Goal: Task Accomplishment & Management: Complete application form

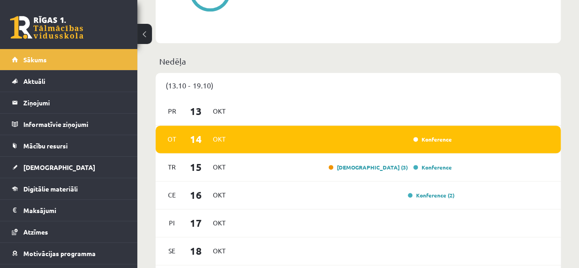
scroll to position [549, 0]
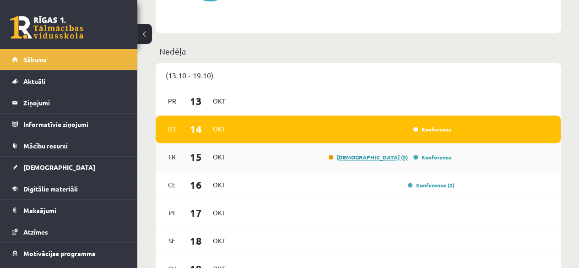
click at [390, 160] on link "Ieskaite (3)" at bounding box center [367, 156] width 79 height 7
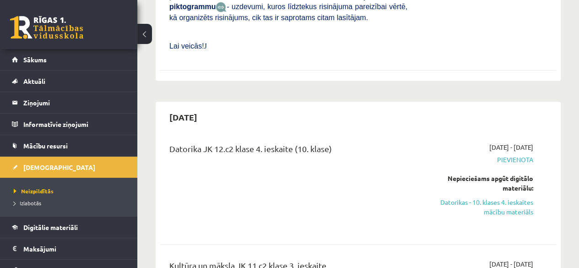
scroll to position [457, 0]
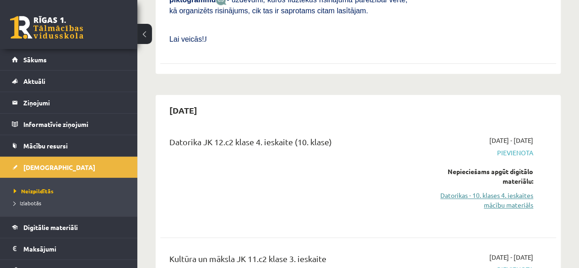
click at [510, 190] on link "Datorikas - 10. klases 4. ieskaites mācību materiāls" at bounding box center [477, 199] width 112 height 19
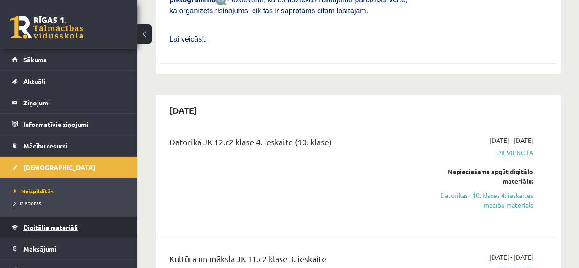
click at [40, 228] on span "Digitālie materiāli" at bounding box center [50, 227] width 54 height 8
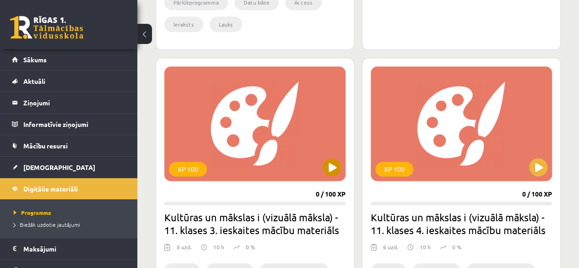
scroll to position [549, 0]
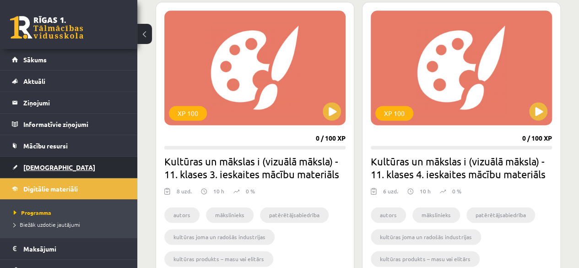
click at [52, 168] on link "[DEMOGRAPHIC_DATA]" at bounding box center [69, 166] width 114 height 21
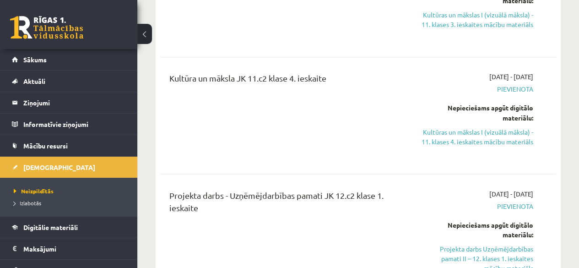
scroll to position [778, 0]
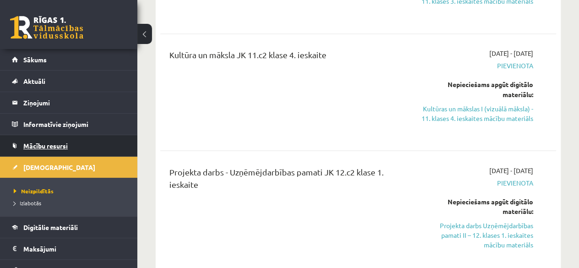
click at [51, 144] on span "Mācību resursi" at bounding box center [45, 145] width 44 height 8
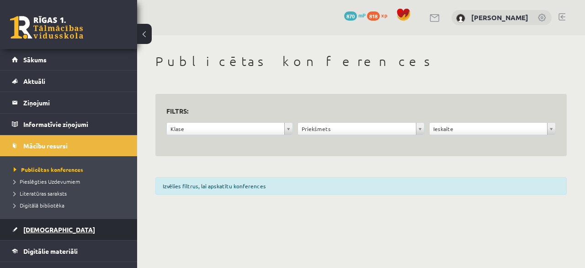
scroll to position [99, 0]
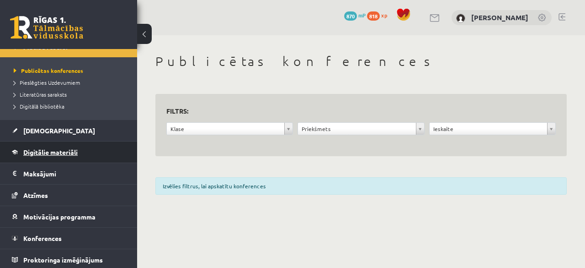
click at [60, 143] on link "Digitālie materiāli" at bounding box center [69, 151] width 114 height 21
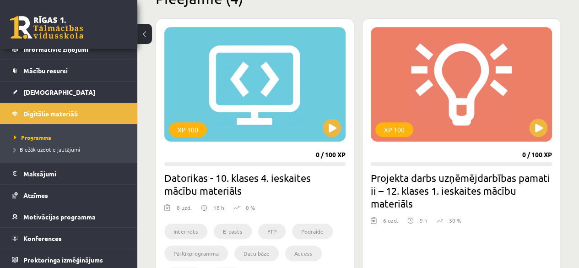
scroll to position [274, 0]
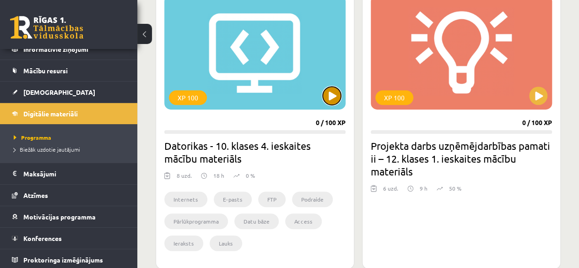
click at [331, 91] on button at bounding box center [331, 95] width 18 height 18
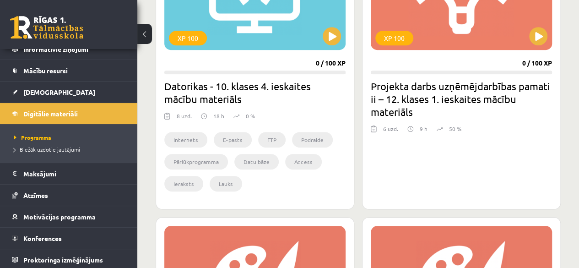
scroll to position [320, 0]
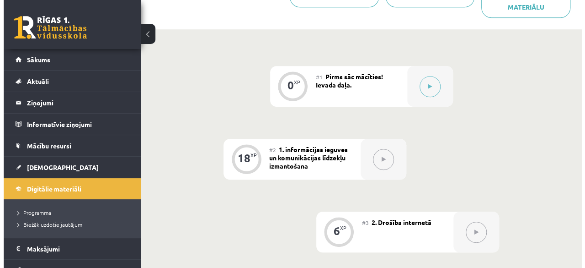
scroll to position [274, 0]
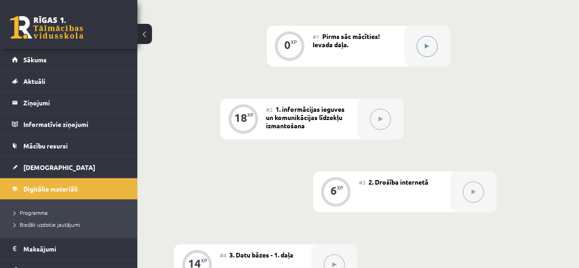
click at [421, 53] on button at bounding box center [426, 46] width 21 height 21
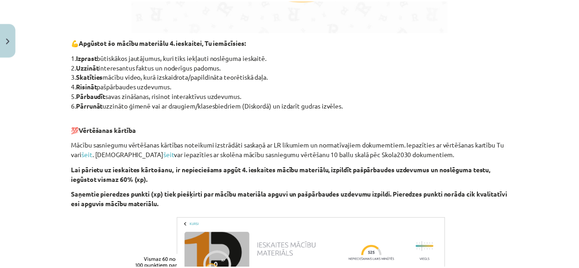
scroll to position [610, 0]
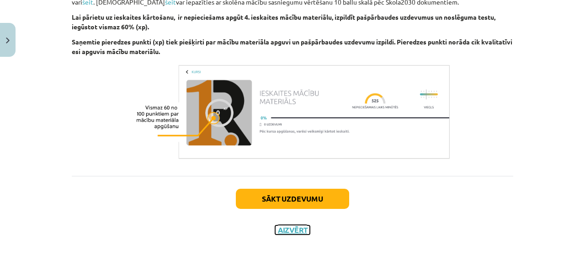
click at [289, 225] on button "Aizvērt" at bounding box center [292, 229] width 35 height 9
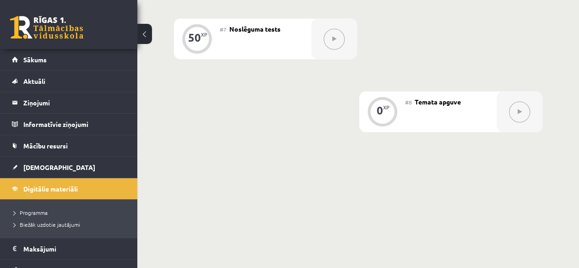
scroll to position [742, 0]
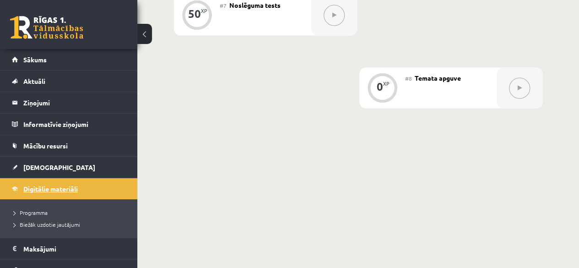
click at [50, 187] on span "Digitālie materiāli" at bounding box center [50, 188] width 54 height 8
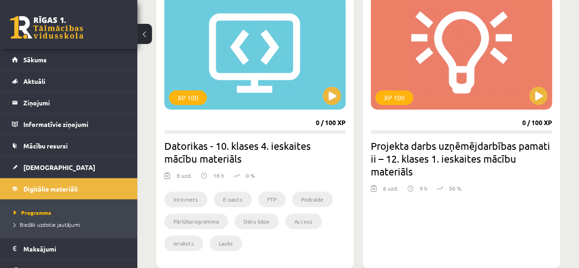
scroll to position [503, 0]
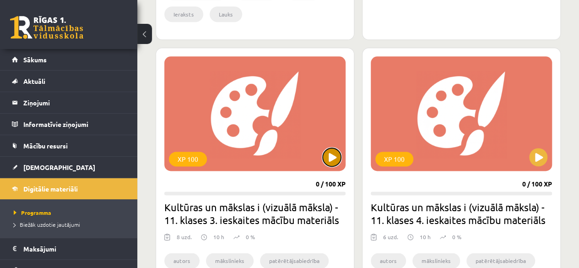
click at [330, 154] on button at bounding box center [331, 157] width 18 height 18
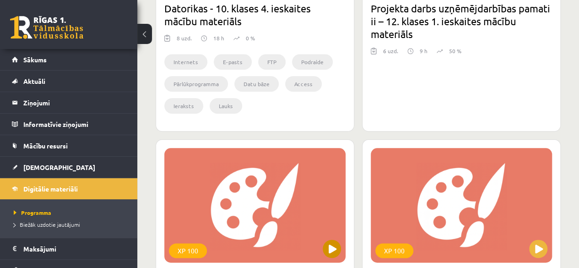
scroll to position [549, 0]
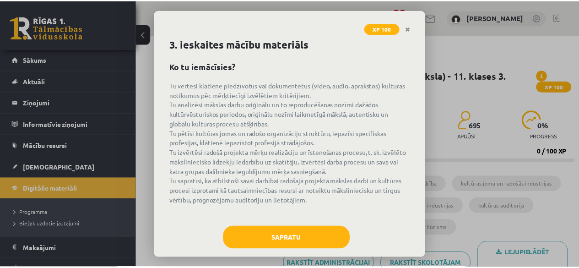
scroll to position [28, 0]
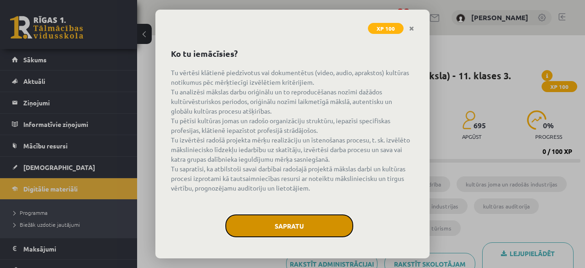
click at [300, 235] on button "Sapratu" at bounding box center [289, 225] width 128 height 23
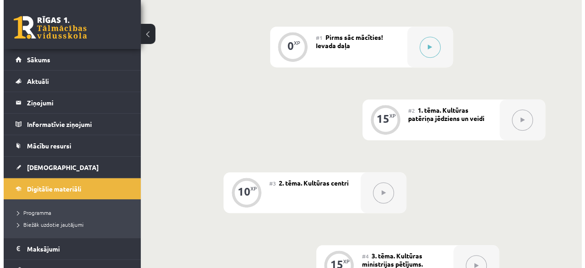
scroll to position [320, 0]
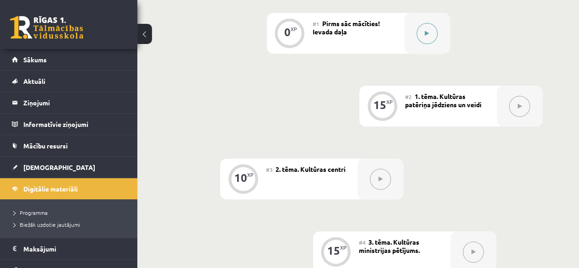
click at [419, 43] on div at bounding box center [427, 33] width 46 height 41
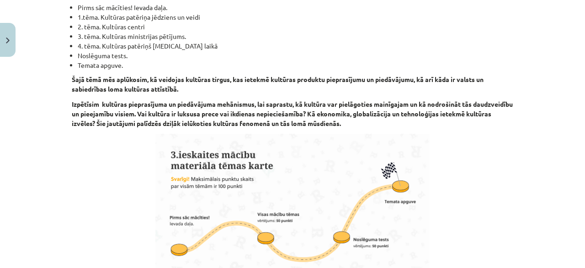
scroll to position [229, 0]
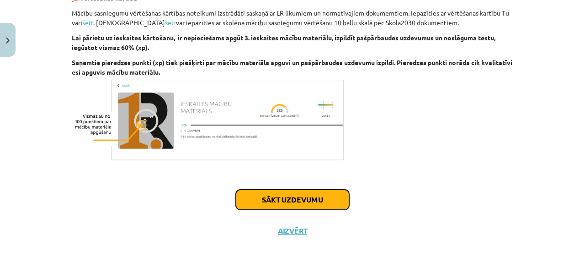
click at [317, 192] on button "Sākt uzdevumu" at bounding box center [292, 199] width 113 height 20
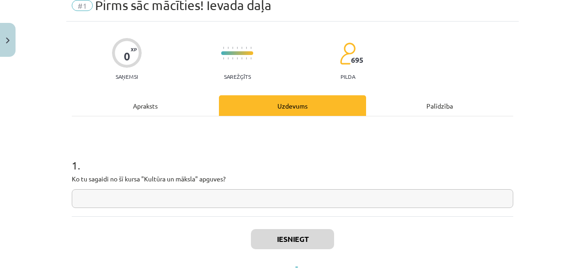
scroll to position [80, 0]
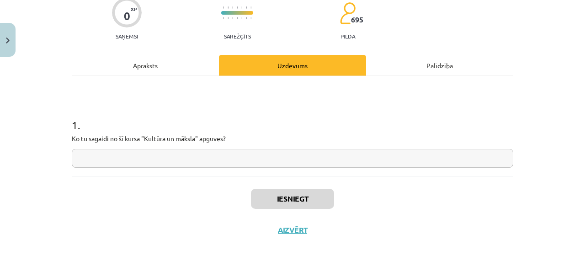
click at [186, 156] on input "text" at bounding box center [293, 158] width 442 height 19
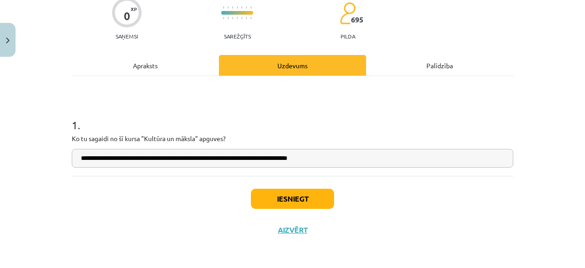
type input "**********"
click at [265, 209] on div "Iesniegt Aizvērt" at bounding box center [293, 208] width 442 height 64
click at [303, 198] on button "Iesniegt" at bounding box center [292, 198] width 83 height 20
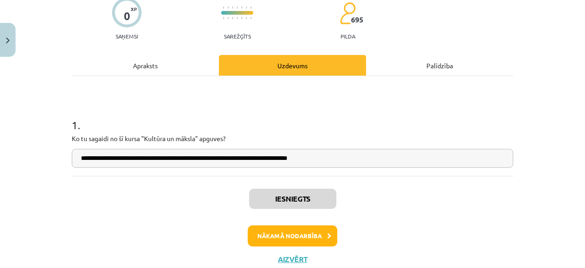
click at [292, 221] on div "Iesniegts Nākamā nodarbība Aizvērt" at bounding box center [293, 222] width 442 height 93
click at [293, 236] on button "Nākamā nodarbība" at bounding box center [293, 235] width 90 height 21
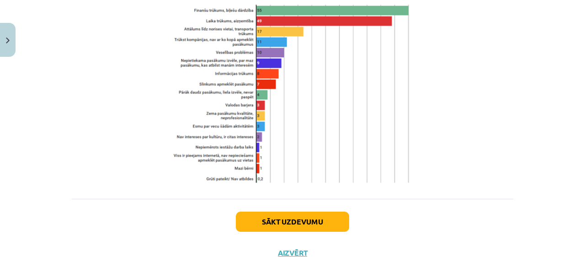
scroll to position [1292, 0]
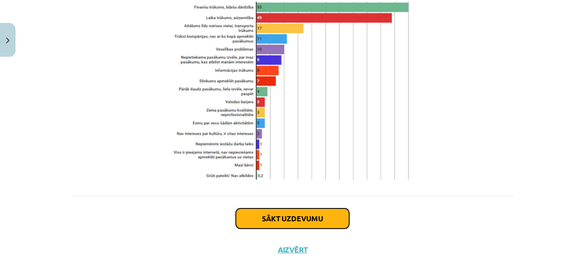
click at [289, 208] on button "Sākt uzdevumu" at bounding box center [292, 218] width 113 height 20
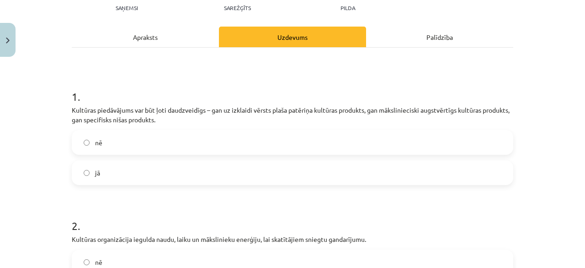
scroll to position [114, 0]
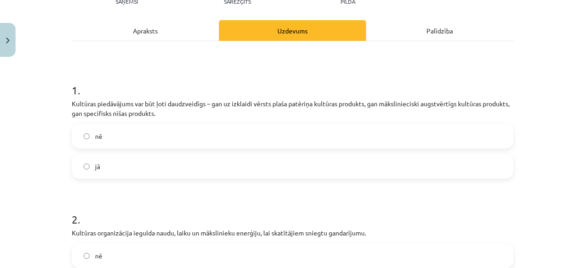
click at [89, 136] on label "nē" at bounding box center [293, 135] width 440 height 23
click at [86, 155] on label "jā" at bounding box center [293, 166] width 440 height 23
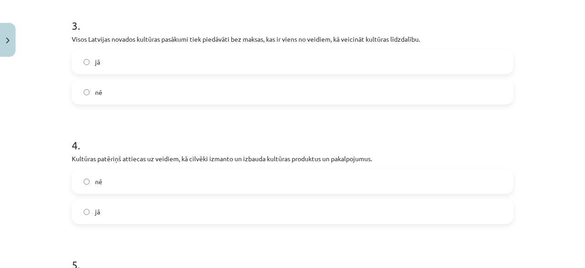
scroll to position [435, 0]
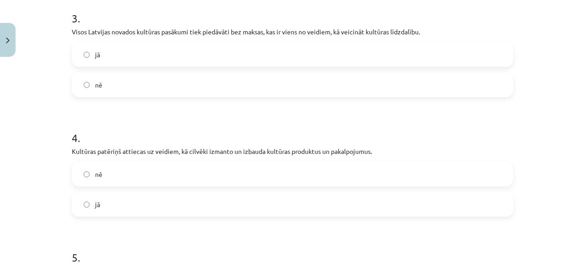
click at [123, 87] on label "nē" at bounding box center [293, 84] width 440 height 23
click at [148, 52] on label "jā" at bounding box center [293, 54] width 440 height 23
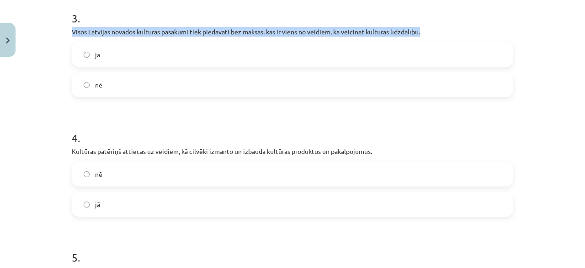
drag, startPoint x: 65, startPoint y: 32, endPoint x: 429, endPoint y: 30, distance: 364.5
click at [429, 30] on div "15 XP Saņemsi Sarežģīts 695 pilda Apraksts Uzdevums Palīdzība 1 . Kultūras pied…" at bounding box center [292, 27] width 453 height 802
copy p "Visos Latvijas novados kultūras pasākumi tiek piedāvāti bez maksas, kas ir vien…"
click at [102, 89] on label "nē" at bounding box center [293, 84] width 440 height 23
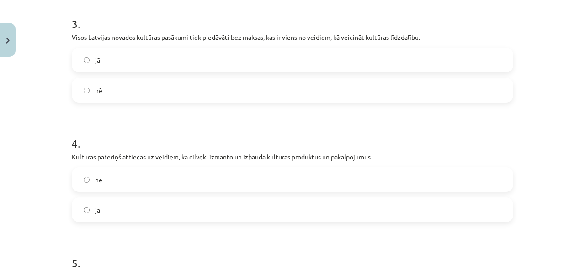
scroll to position [480, 0]
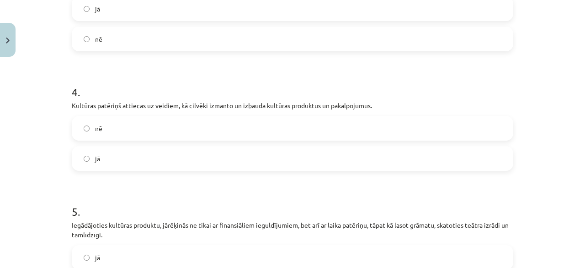
drag, startPoint x: 128, startPoint y: 147, endPoint x: 102, endPoint y: 147, distance: 25.2
click at [127, 147] on label "jā" at bounding box center [293, 158] width 440 height 23
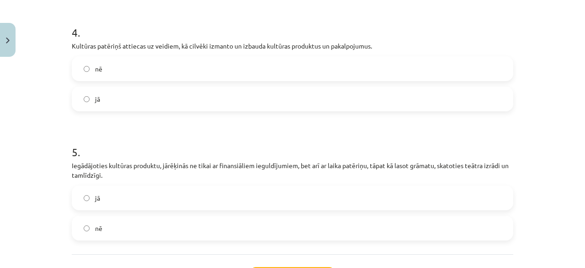
scroll to position [572, 0]
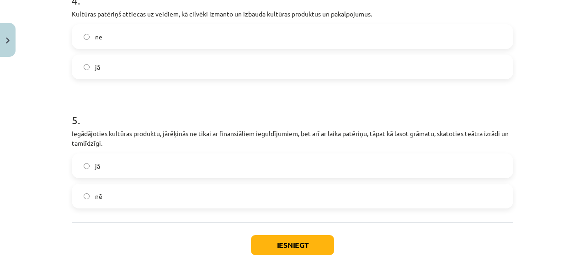
click at [100, 161] on label "jā" at bounding box center [293, 165] width 440 height 23
click at [274, 241] on button "Iesniegt" at bounding box center [292, 245] width 83 height 20
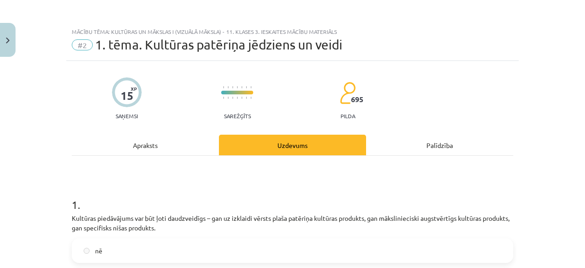
scroll to position [646, 0]
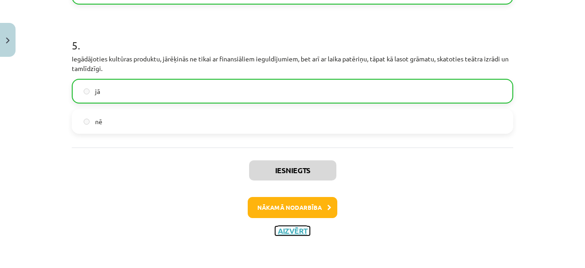
click at [291, 226] on button "Aizvērt" at bounding box center [292, 230] width 35 height 9
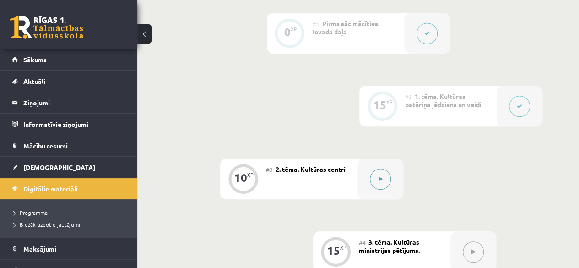
click at [385, 181] on button at bounding box center [380, 178] width 21 height 21
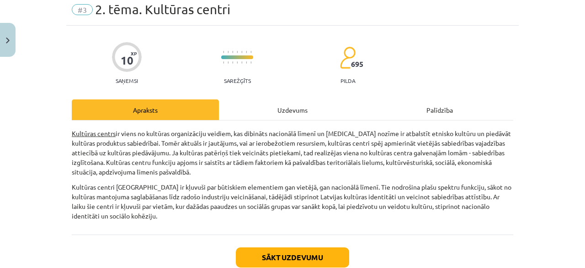
scroll to position [93, 0]
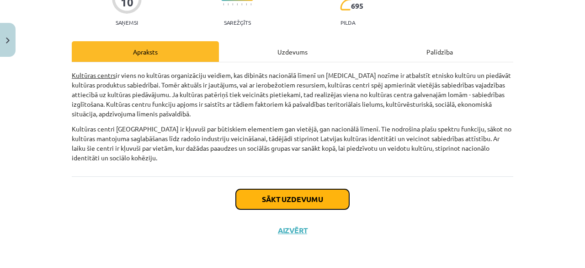
click at [327, 193] on button "Sākt uzdevumu" at bounding box center [292, 199] width 113 height 20
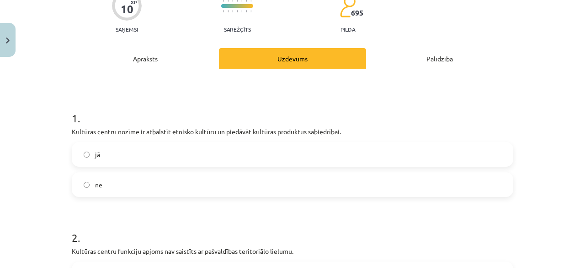
scroll to position [114, 0]
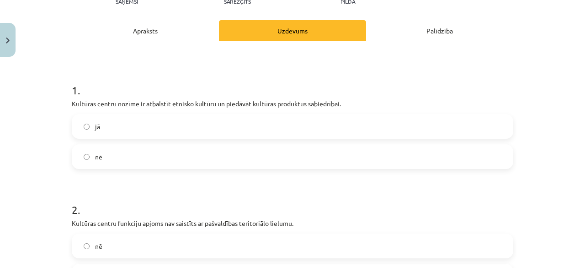
click at [223, 119] on label "jā" at bounding box center [293, 126] width 440 height 23
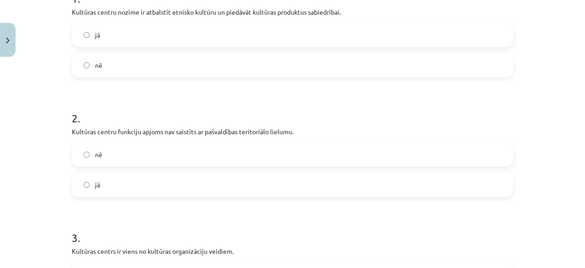
click at [174, 147] on label "nē" at bounding box center [293, 154] width 440 height 23
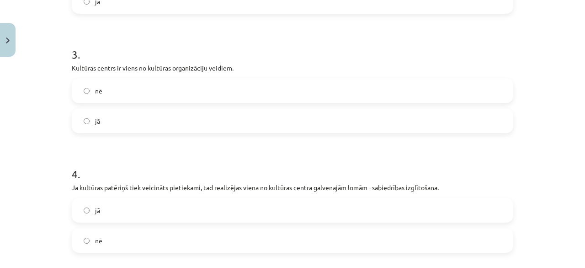
scroll to position [343, 0]
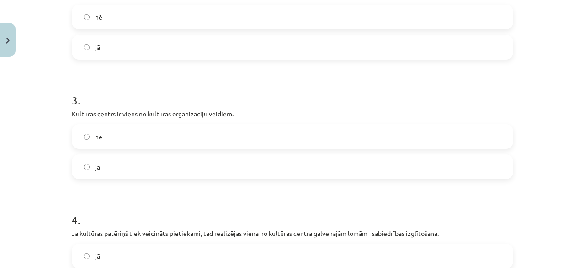
click at [135, 159] on label "jā" at bounding box center [293, 166] width 440 height 23
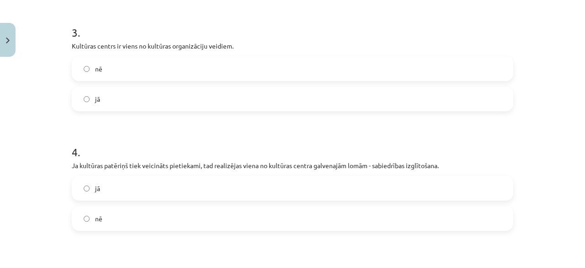
scroll to position [435, 0]
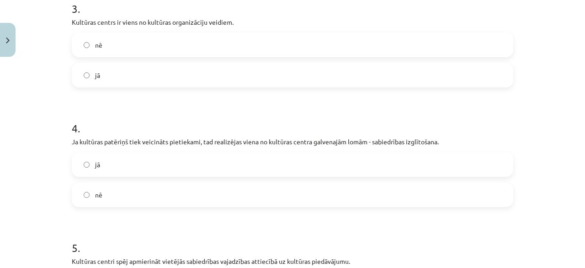
click at [115, 195] on label "nē" at bounding box center [293, 194] width 440 height 23
click at [123, 159] on label "jā" at bounding box center [293, 164] width 440 height 23
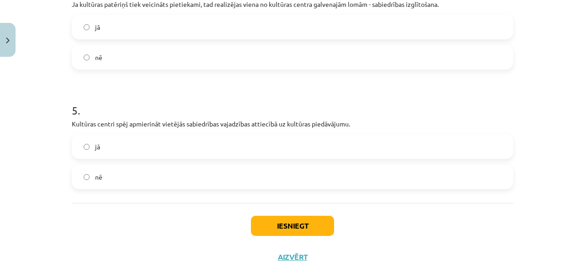
click at [129, 149] on label "jā" at bounding box center [293, 146] width 440 height 23
click at [273, 221] on button "Iesniegt" at bounding box center [292, 225] width 83 height 20
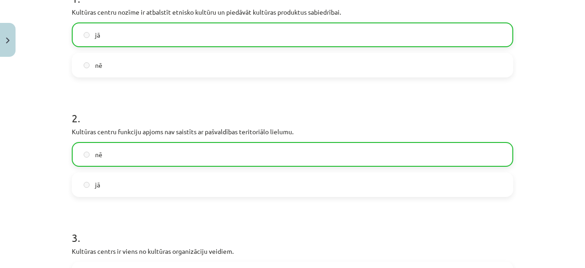
scroll to position [0, 0]
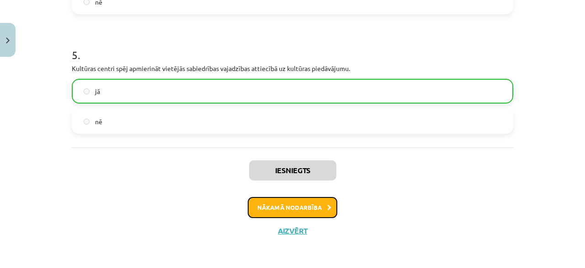
click at [264, 210] on button "Nākamā nodarbība" at bounding box center [293, 207] width 90 height 21
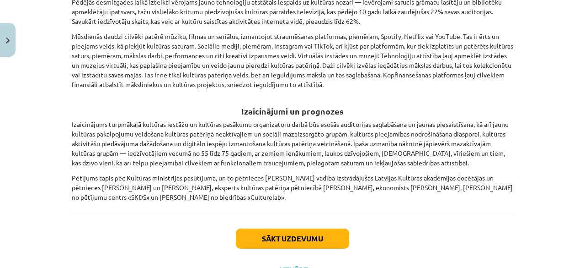
scroll to position [1357, 0]
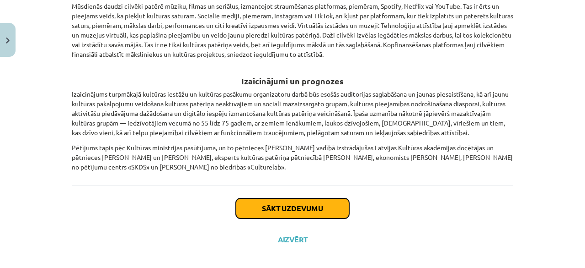
click at [252, 198] on button "Sākt uzdevumu" at bounding box center [292, 208] width 113 height 20
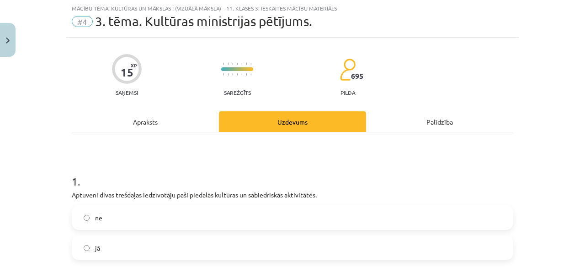
scroll to position [23, 0]
click at [109, 252] on label "jā" at bounding box center [293, 247] width 440 height 23
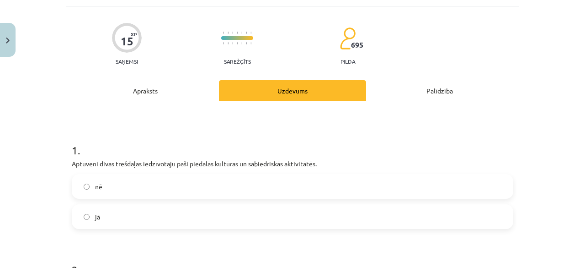
scroll to position [69, 0]
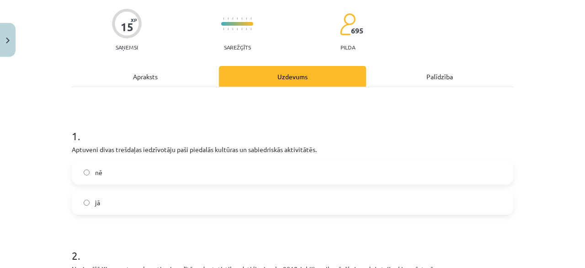
click at [128, 175] on label "nē" at bounding box center [293, 172] width 440 height 23
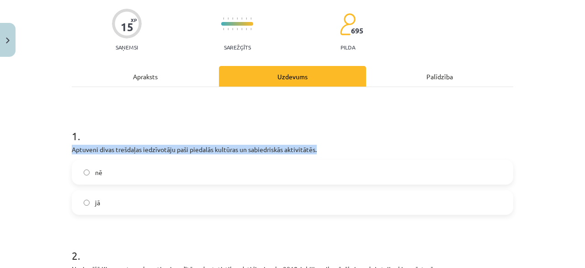
drag, startPoint x: 66, startPoint y: 147, endPoint x: 317, endPoint y: 147, distance: 250.6
click at [483, 143] on div "1 . Aptuveni divas trešdaļas iedzīvotāju paši piedalās kultūras un sabiedriskās…" at bounding box center [293, 163] width 442 height 101
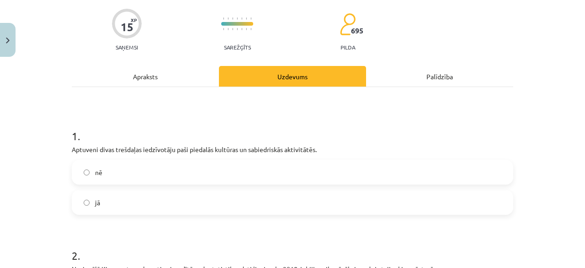
click at [334, 135] on h1 "1 ." at bounding box center [293, 127] width 442 height 28
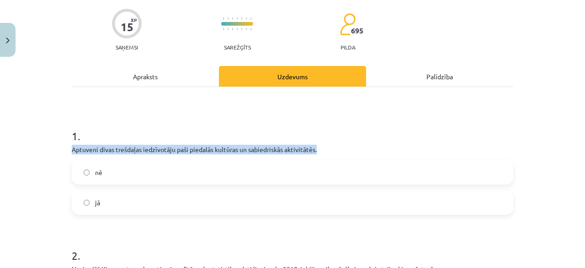
drag, startPoint x: 317, startPoint y: 148, endPoint x: 37, endPoint y: 145, distance: 279.9
click at [37, 145] on div "Mācību tēma: Kultūras un mākslas i (vizuālā māksla) - 11. klases 3. ieskaites m…" at bounding box center [292, 134] width 585 height 268
copy p "Aptuveni divas trešdaļas iedzīvotāju paši piedalās kultūras un sabiedriskās akt…"
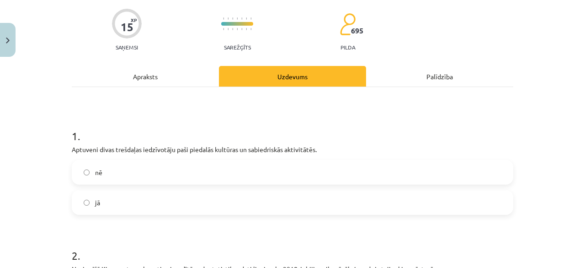
click at [97, 194] on label "jā" at bounding box center [293, 202] width 440 height 23
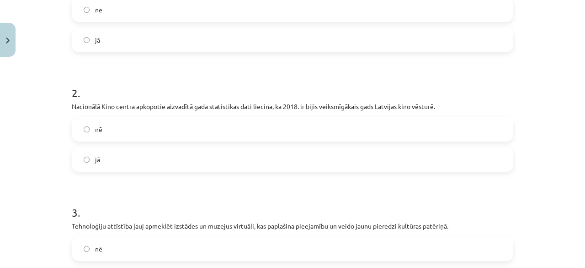
scroll to position [252, 0]
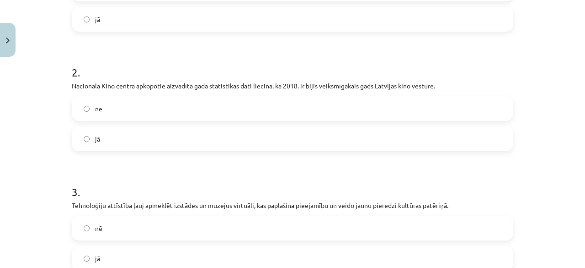
drag, startPoint x: 437, startPoint y: 78, endPoint x: 78, endPoint y: 88, distance: 359.7
click at [84, 87] on div "2 . Nacionālā Kino centra apkopotie aizvadītā gada statistikas dati liecina, ka…" at bounding box center [293, 100] width 442 height 101
drag, startPoint x: 60, startPoint y: 88, endPoint x: 416, endPoint y: 72, distance: 356.7
click at [416, 72] on div "Mācību tēma: Kultūras un mākslas i (vizuālā māksla) - 11. klases 3. ieskaites m…" at bounding box center [292, 134] width 585 height 268
click at [134, 140] on label "jā" at bounding box center [293, 138] width 440 height 23
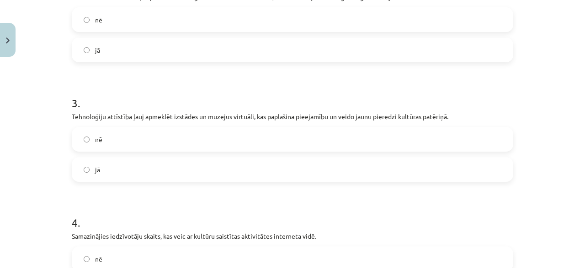
scroll to position [389, 0]
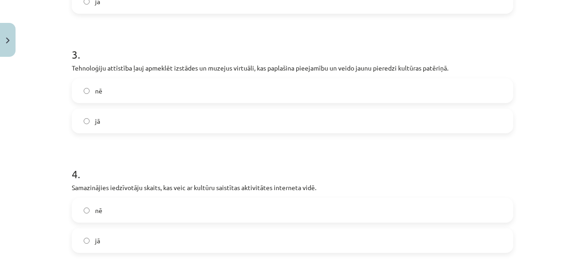
click at [131, 124] on label "jā" at bounding box center [293, 120] width 440 height 23
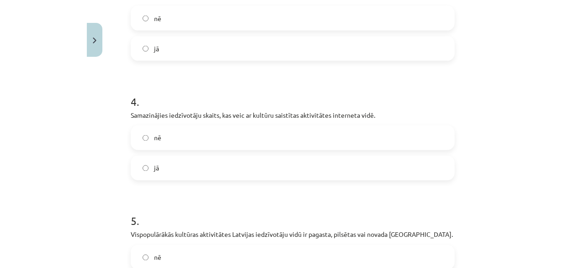
scroll to position [470, 0]
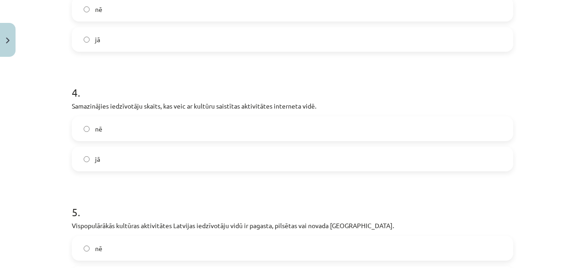
click at [114, 125] on label "nē" at bounding box center [293, 128] width 440 height 23
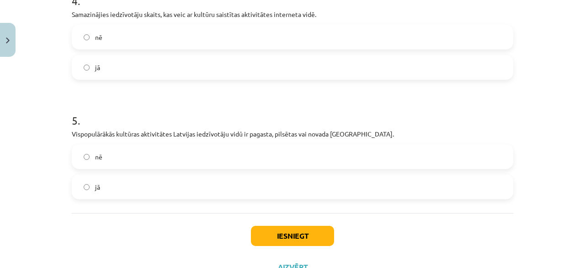
click at [217, 188] on label "jā" at bounding box center [293, 186] width 440 height 23
click at [304, 238] on button "Iesniegt" at bounding box center [292, 235] width 83 height 20
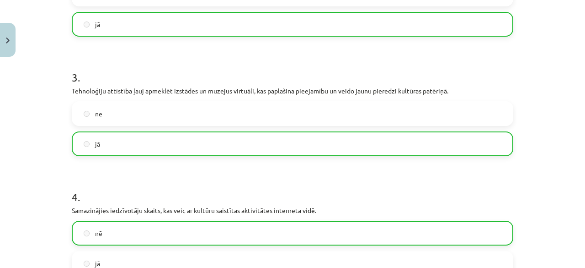
scroll to position [627, 0]
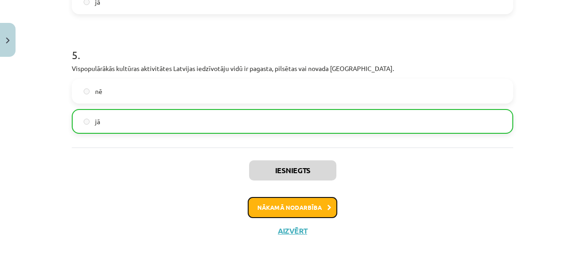
click at [296, 215] on button "Nākamā nodarbība" at bounding box center [293, 207] width 90 height 21
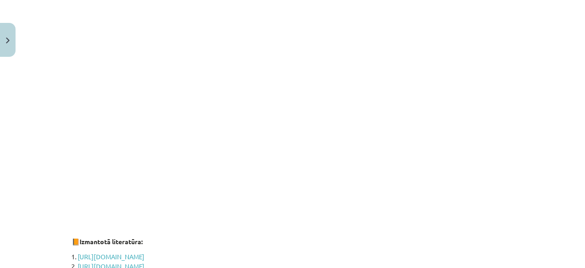
scroll to position [1288, 0]
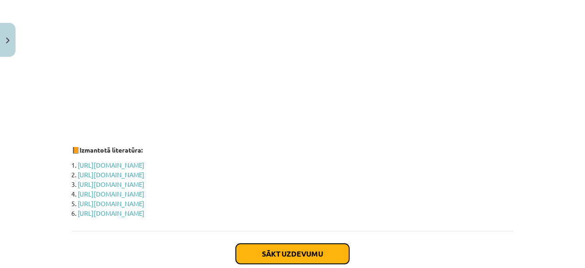
click at [236, 247] on button "Sākt uzdevumu" at bounding box center [292, 253] width 113 height 20
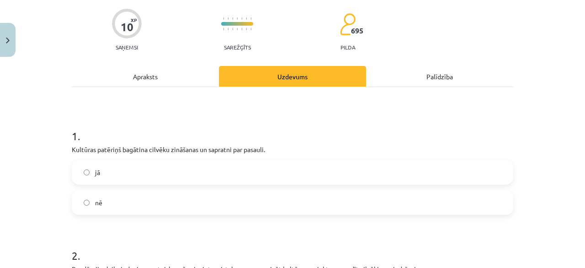
scroll to position [114, 0]
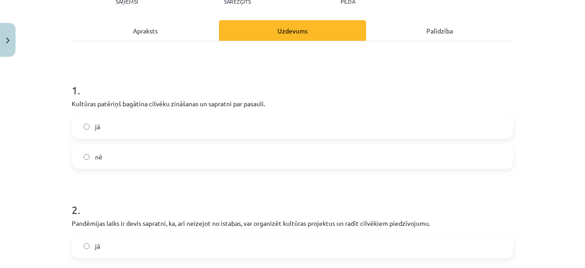
click at [125, 126] on label "jā" at bounding box center [293, 126] width 440 height 23
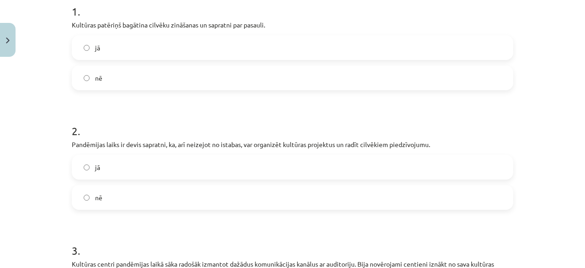
scroll to position [206, 0]
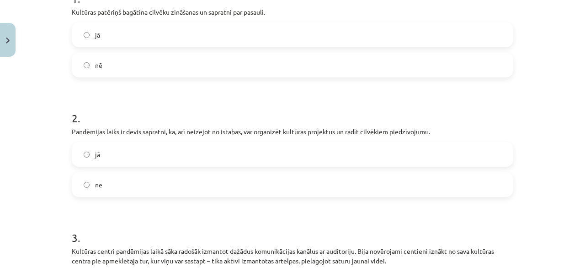
click at [130, 158] on label "jā" at bounding box center [293, 154] width 440 height 23
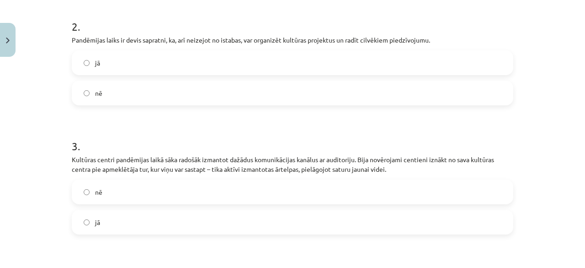
scroll to position [343, 0]
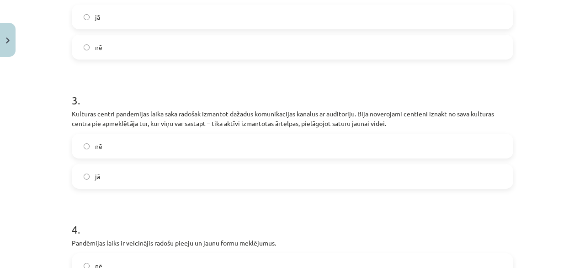
click at [119, 167] on label "jā" at bounding box center [293, 176] width 440 height 23
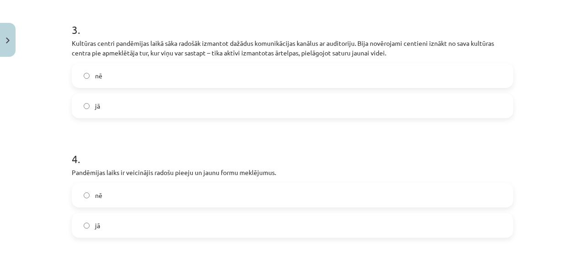
scroll to position [480, 0]
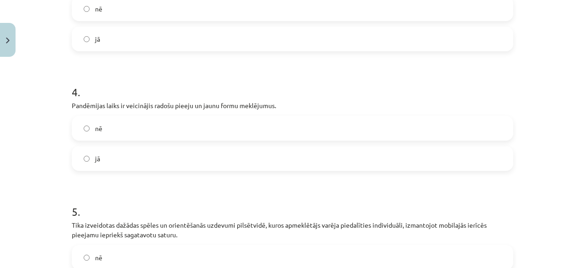
click at [125, 162] on label "jā" at bounding box center [293, 158] width 440 height 23
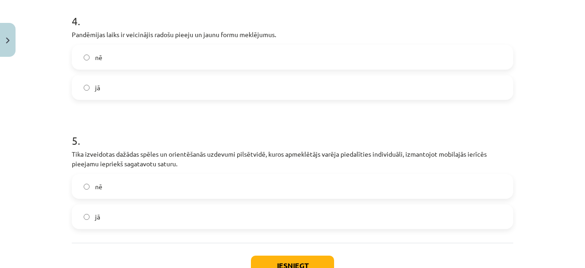
scroll to position [572, 0]
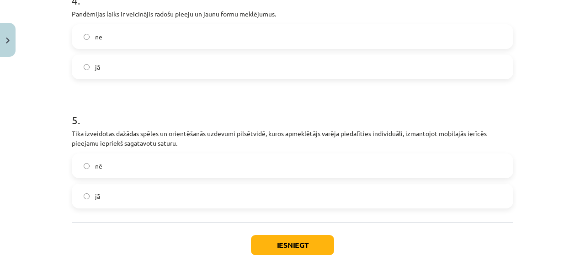
click at [99, 192] on label "jā" at bounding box center [293, 195] width 440 height 23
click at [274, 236] on button "Iesniegt" at bounding box center [292, 245] width 83 height 20
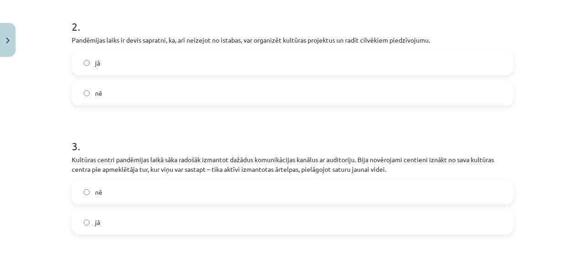
scroll to position [617, 0]
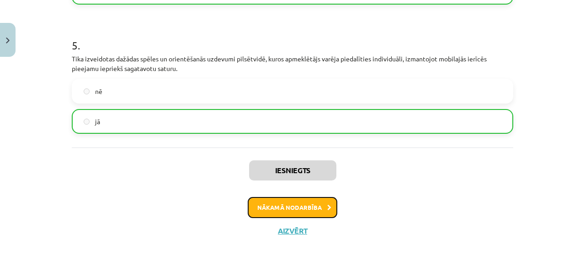
click at [281, 205] on button "Nākamā nodarbība" at bounding box center [293, 207] width 90 height 21
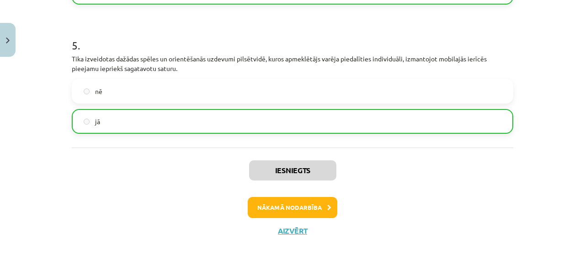
scroll to position [21, 0]
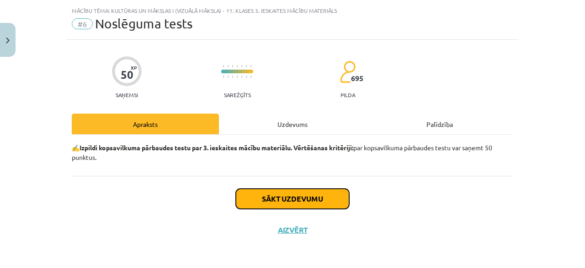
click at [281, 205] on button "Sākt uzdevumu" at bounding box center [292, 198] width 113 height 20
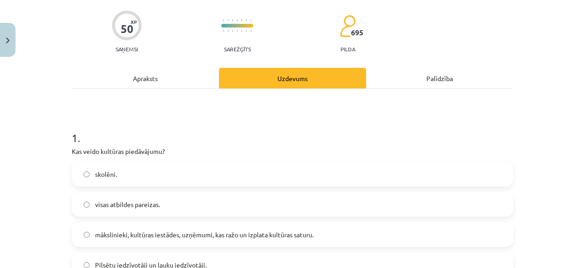
scroll to position [204, 0]
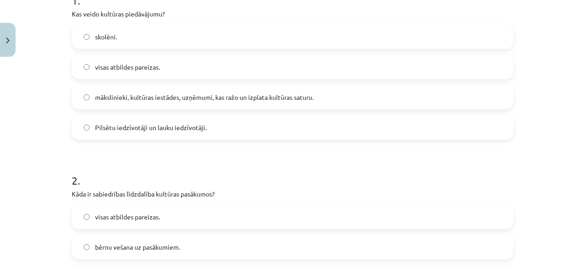
click at [95, 96] on span "mākslinieki, kultūras iestādes, uzņēmumi, kas ražo un izplata kultūras saturu." at bounding box center [204, 97] width 219 height 10
click at [102, 68] on span "visas atbildes pareizas." at bounding box center [127, 67] width 65 height 10
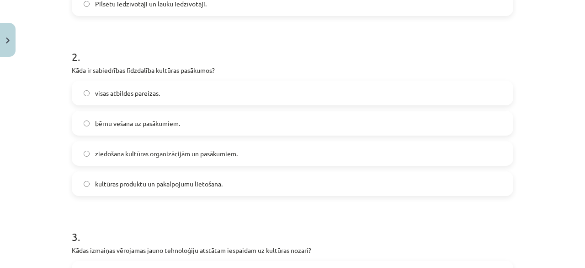
scroll to position [341, 0]
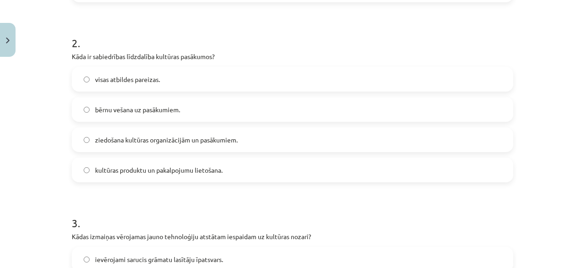
click at [124, 86] on label "visas atbildes pareizas." at bounding box center [293, 79] width 440 height 23
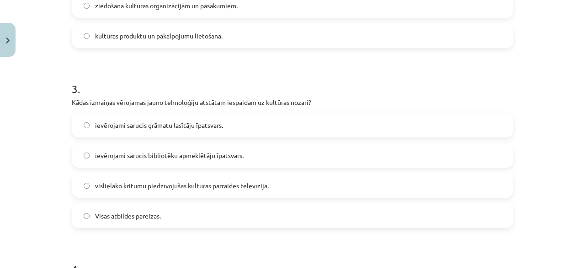
scroll to position [478, 0]
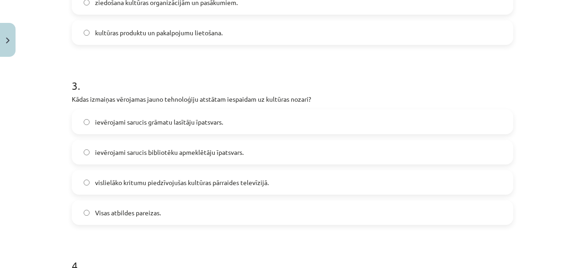
click at [150, 211] on span "Visas atbildes pareizas." at bounding box center [128, 213] width 66 height 10
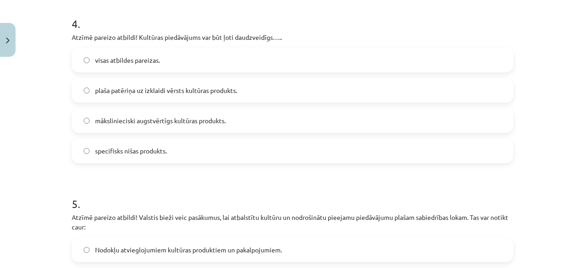
scroll to position [707, 0]
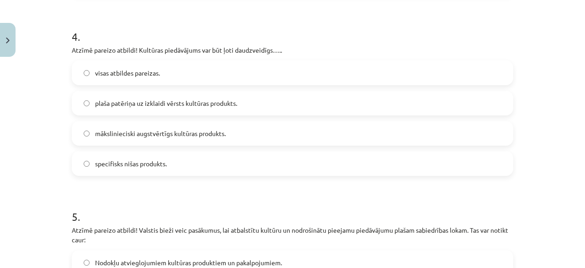
click at [198, 75] on label "visas atbildes pareizas." at bounding box center [293, 72] width 440 height 23
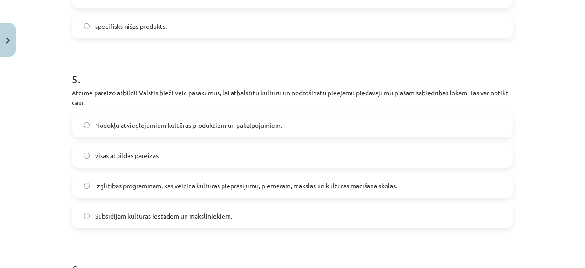
scroll to position [890, 0]
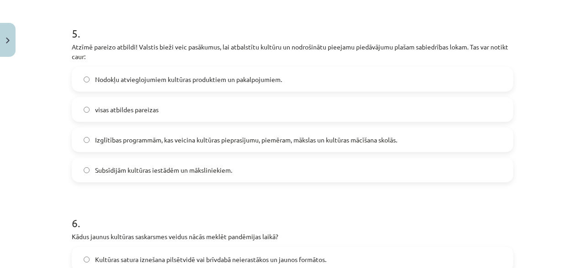
click at [179, 104] on label "visas atbildes pareizas" at bounding box center [293, 109] width 440 height 23
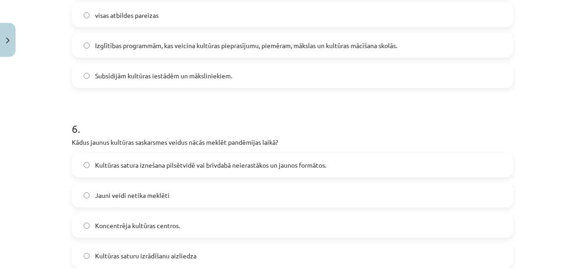
scroll to position [1027, 0]
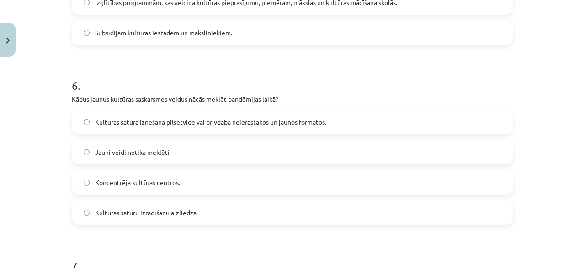
click at [290, 125] on span "Kultūras satura iznešana pilsētvidē vai brīvdabā neierastākos un jaunos formāto…" at bounding box center [210, 122] width 231 height 10
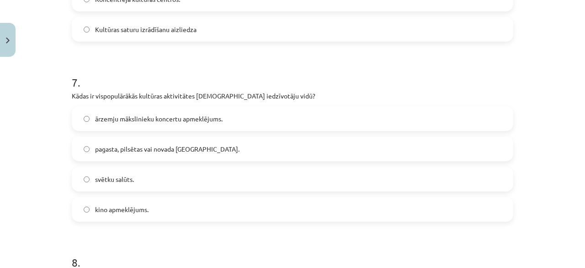
scroll to position [1256, 0]
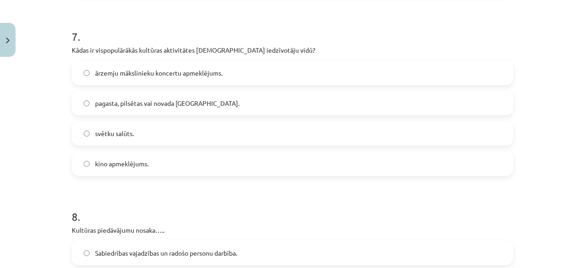
click at [116, 108] on label "pagasta, pilsētas vai novada svētki." at bounding box center [293, 102] width 440 height 23
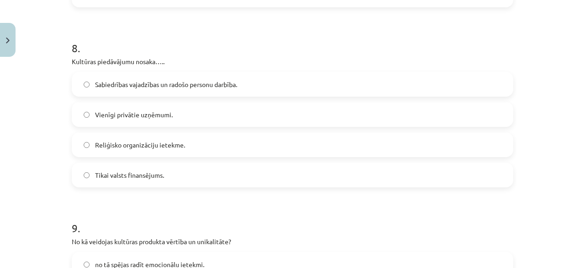
scroll to position [1439, 0]
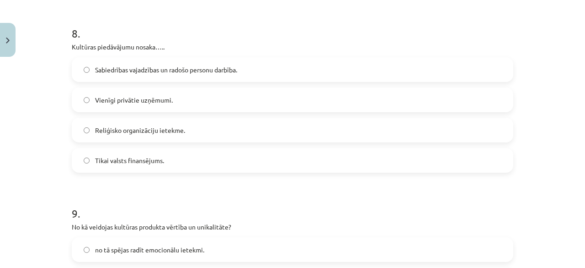
click at [115, 72] on span "Sabiedrības vajadzības un radošo personu darbība." at bounding box center [166, 70] width 142 height 10
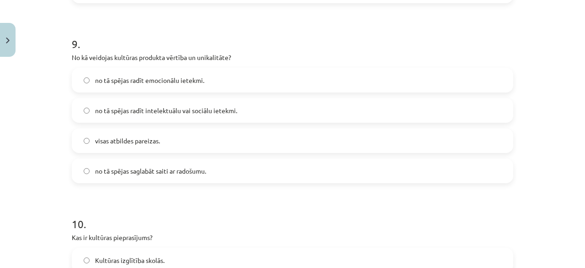
scroll to position [1622, 0]
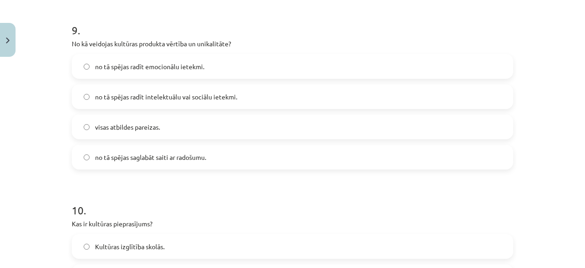
click at [155, 135] on label "visas atbildes pareizas." at bounding box center [293, 126] width 440 height 23
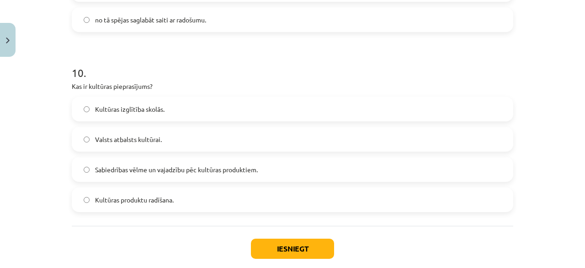
scroll to position [1805, 0]
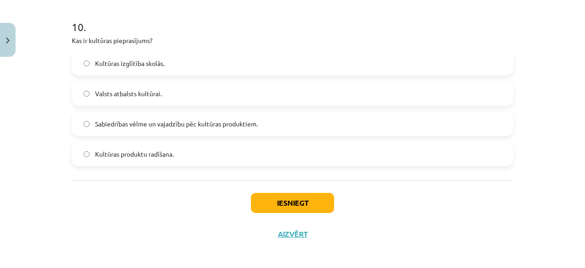
click at [128, 127] on span "Sabiedrības vēlme un vajadzību pēc kultūras produktiem." at bounding box center [176, 124] width 163 height 10
click at [284, 202] on button "Iesniegt" at bounding box center [292, 203] width 83 height 20
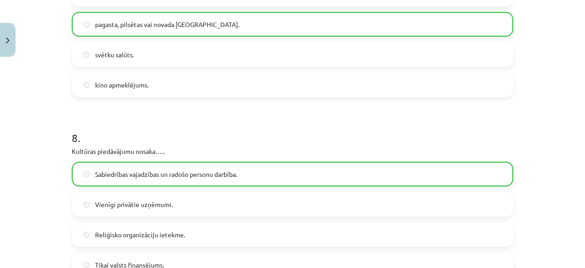
scroll to position [1837, 0]
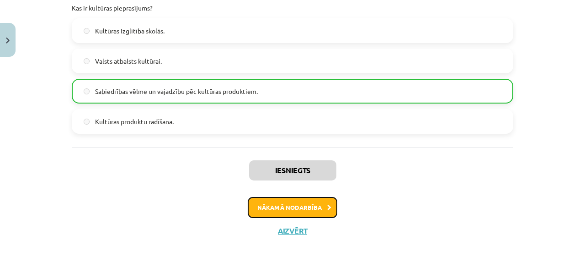
click at [300, 213] on button "Nākamā nodarbība" at bounding box center [293, 207] width 90 height 21
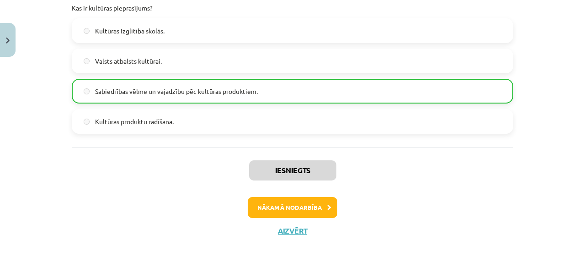
scroll to position [11, 0]
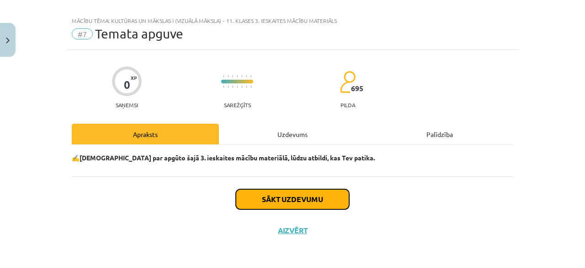
click at [309, 198] on button "Sākt uzdevumu" at bounding box center [292, 199] width 113 height 20
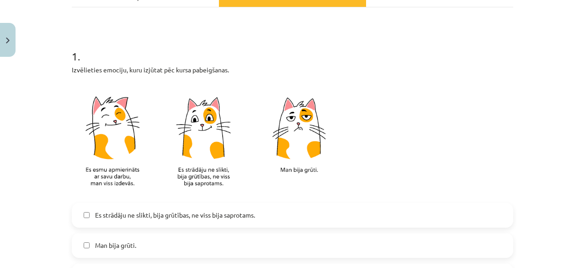
scroll to position [240, 0]
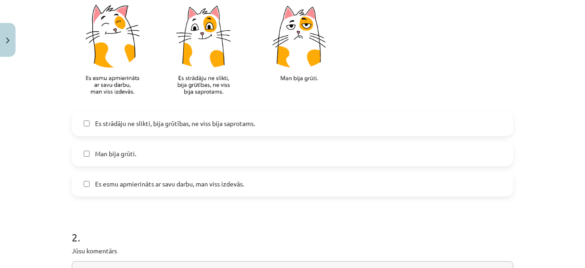
click at [146, 182] on span "Es esmu apmierināts ar savu darbu, man viss izdevās." at bounding box center [169, 184] width 149 height 10
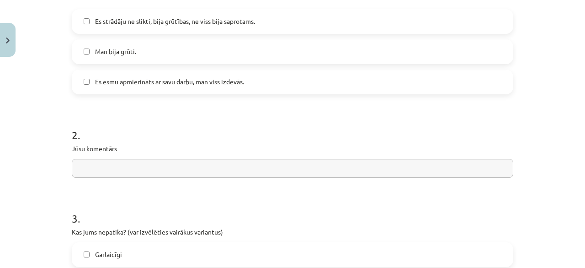
scroll to position [377, 0]
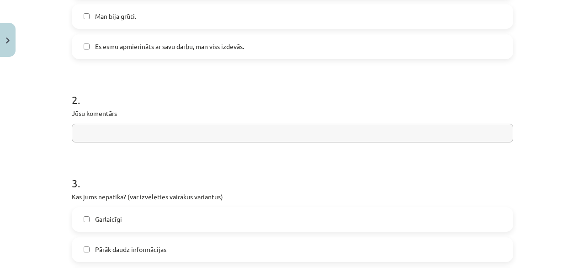
click at [129, 136] on input "text" at bounding box center [293, 132] width 442 height 19
click at [157, 133] on input "**********" at bounding box center [293, 132] width 442 height 19
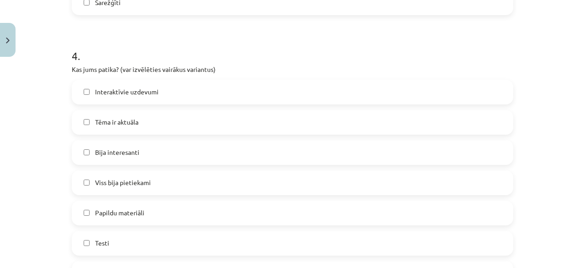
scroll to position [789, 0]
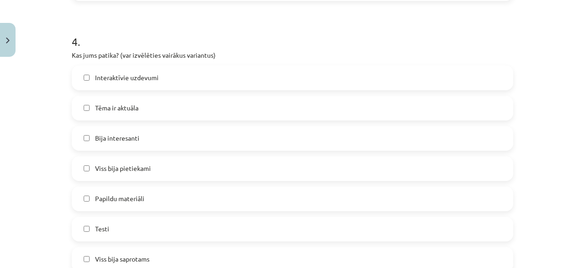
type input "**********"
click at [149, 84] on label "Interaktīvie uzdevumi" at bounding box center [293, 77] width 440 height 23
click at [134, 110] on span "Tēma ir aktuāla" at bounding box center [116, 108] width 43 height 10
click at [125, 145] on label "Bija interesanti" at bounding box center [293, 138] width 440 height 23
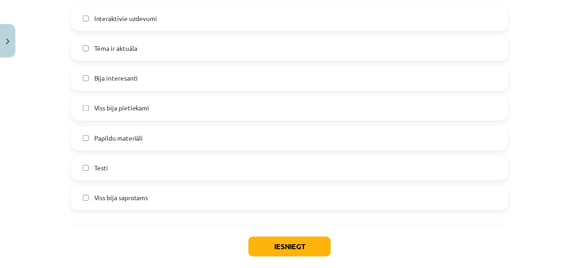
scroll to position [880, 0]
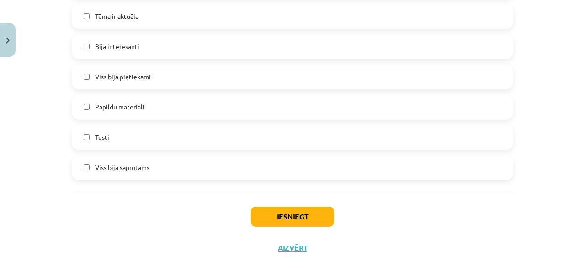
click at [145, 69] on label "Viss bija pietiekami" at bounding box center [293, 76] width 440 height 23
click at [227, 162] on label "Viss bija saprotams" at bounding box center [293, 167] width 440 height 23
click at [225, 145] on label "Testi" at bounding box center [293, 137] width 440 height 23
click at [272, 213] on button "Iesniegt" at bounding box center [292, 216] width 83 height 20
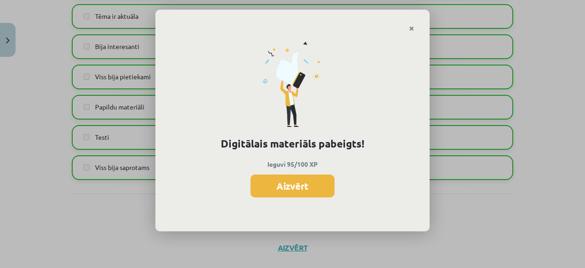
click at [269, 187] on button "Aizvērt" at bounding box center [293, 185] width 84 height 23
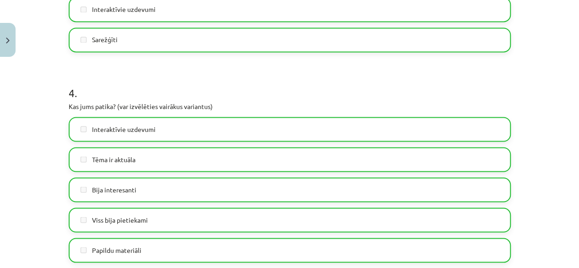
scroll to position [897, 0]
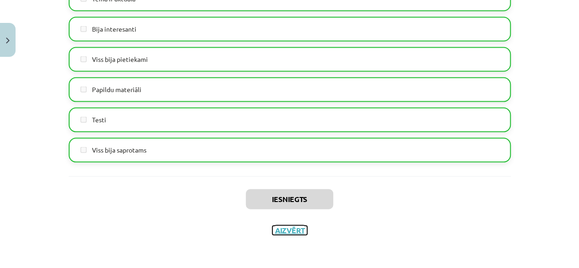
click at [272, 230] on button "Aizvērt" at bounding box center [289, 229] width 35 height 9
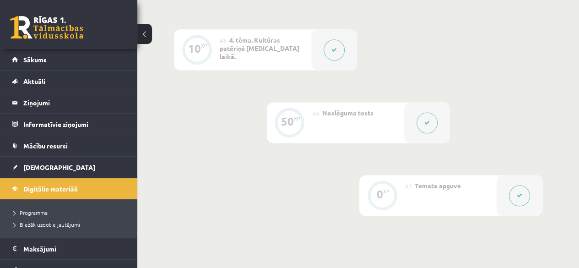
scroll to position [702, 0]
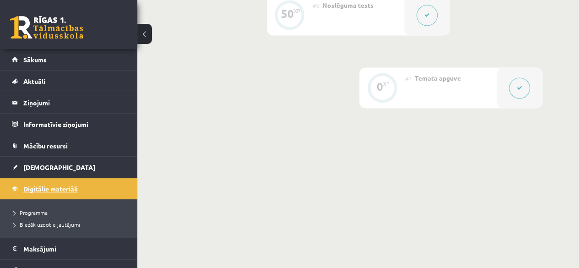
click at [39, 190] on span "Digitālie materiāli" at bounding box center [50, 188] width 54 height 8
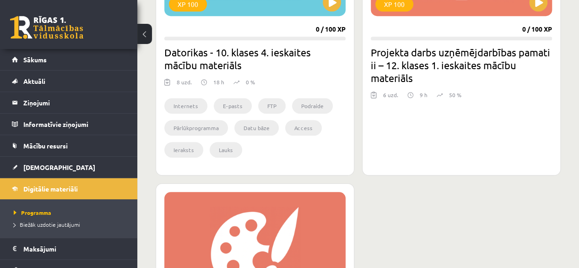
scroll to position [549, 0]
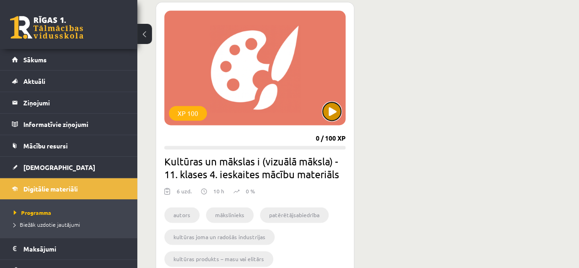
click at [333, 107] on button at bounding box center [331, 111] width 18 height 18
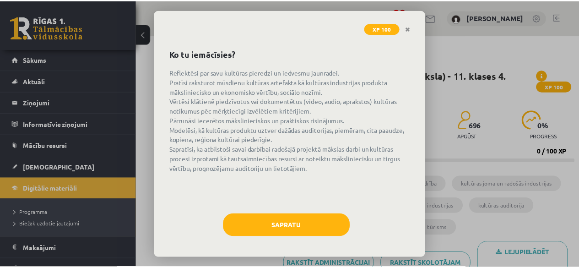
scroll to position [28, 0]
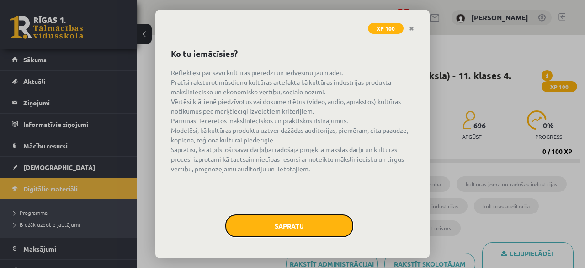
click at [300, 230] on button "Sapratu" at bounding box center [289, 225] width 128 height 23
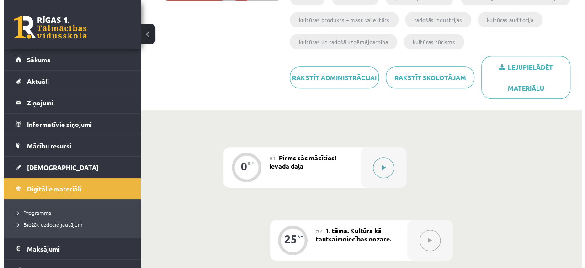
scroll to position [213, 0]
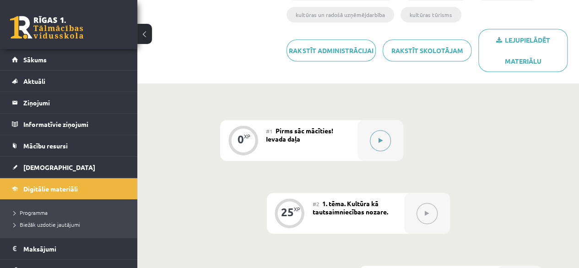
click at [382, 146] on button at bounding box center [380, 140] width 21 height 21
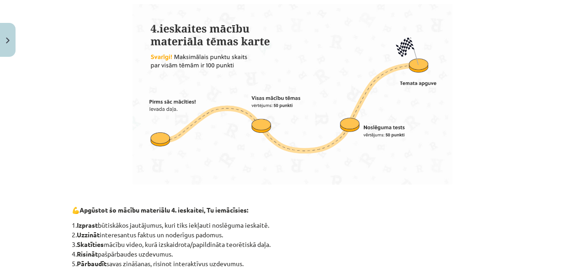
scroll to position [188, 0]
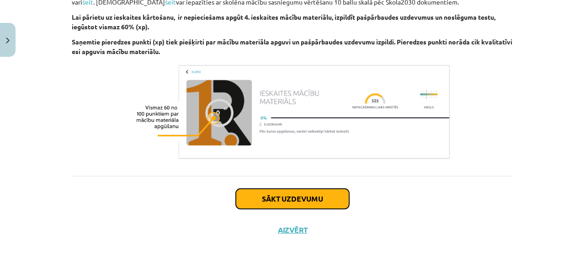
click at [290, 198] on button "Sākt uzdevumu" at bounding box center [292, 198] width 113 height 20
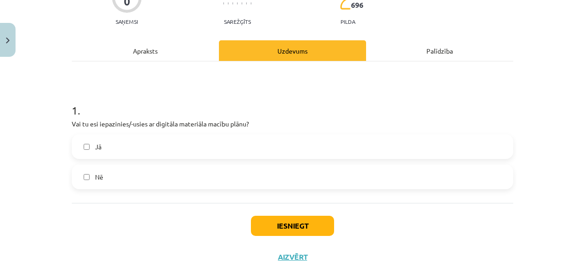
scroll to position [114, 0]
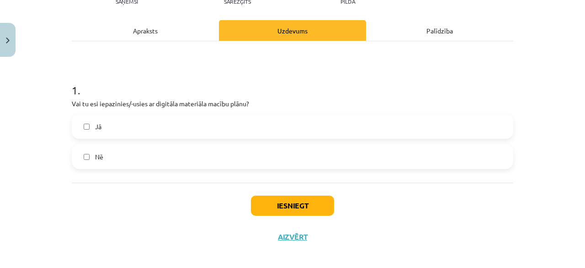
click at [175, 136] on label "Jā" at bounding box center [293, 126] width 440 height 23
click at [299, 204] on button "Iesniegt" at bounding box center [292, 205] width 83 height 20
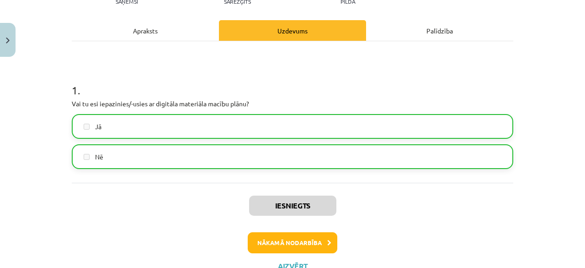
click at [281, 226] on div "Iesniegts Nākamā nodarbība Aizvērt" at bounding box center [293, 228] width 442 height 93
click at [285, 245] on button "Nākamā nodarbība" at bounding box center [293, 242] width 90 height 21
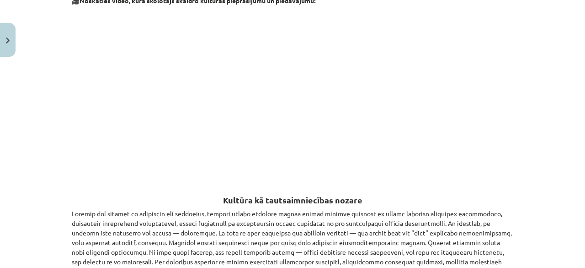
scroll to position [928, 0]
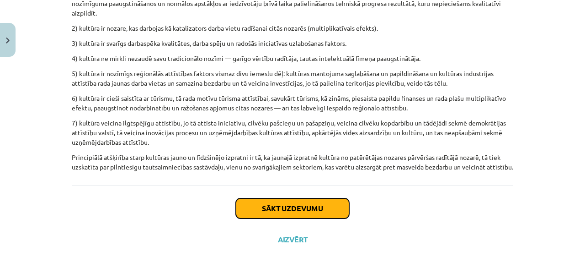
click at [278, 198] on button "Sākt uzdevumu" at bounding box center [292, 208] width 113 height 20
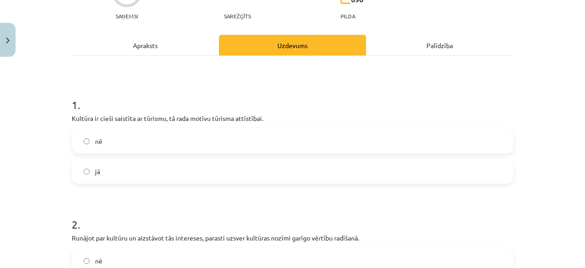
scroll to position [114, 0]
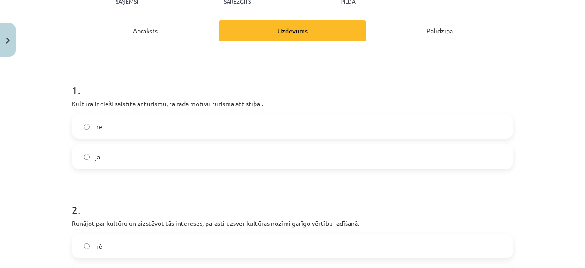
click at [158, 154] on label "jā" at bounding box center [293, 156] width 440 height 23
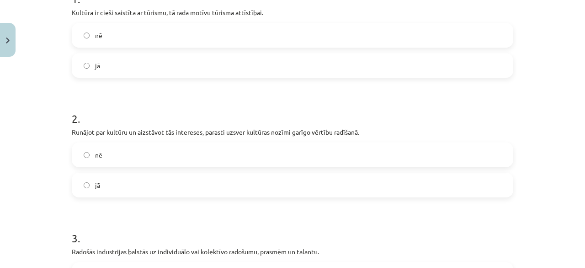
scroll to position [252, 0]
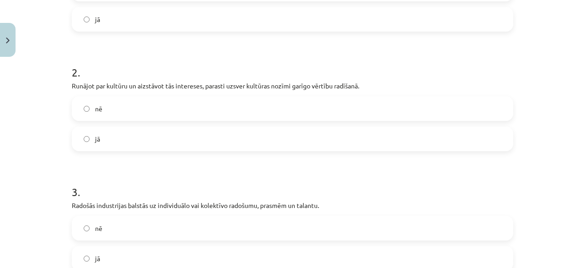
click at [87, 145] on label "jā" at bounding box center [293, 138] width 440 height 23
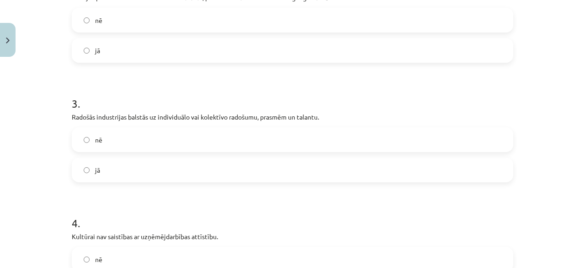
scroll to position [343, 0]
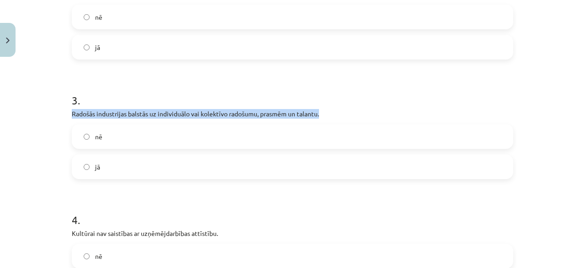
drag, startPoint x: 67, startPoint y: 111, endPoint x: 325, endPoint y: 110, distance: 258.0
click at [325, 110] on div "25 XP Saņemsi Sarežģīts 696 pilda Apraksts Uzdevums Palīdzība 1 . Kultūra ir ci…" at bounding box center [292, 109] width 453 height 783
copy p "Radošās industrijas balstās uz individuālo vai kolektīvo radošumu, prasmēm un t…"
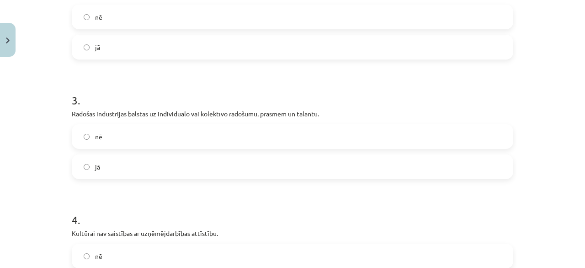
click at [68, 147] on div "25 XP Saņemsi Sarežģīts 696 pilda Apraksts Uzdevums Palīdzība 1 . Kultūra ir ci…" at bounding box center [292, 109] width 453 height 783
click at [99, 166] on label "jā" at bounding box center [293, 166] width 440 height 23
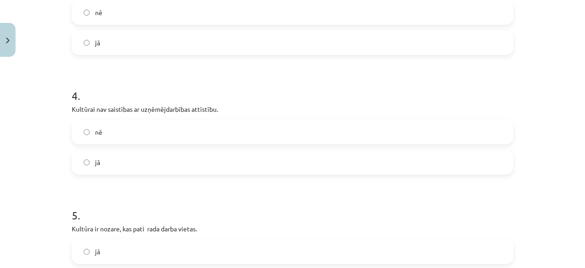
scroll to position [480, 0]
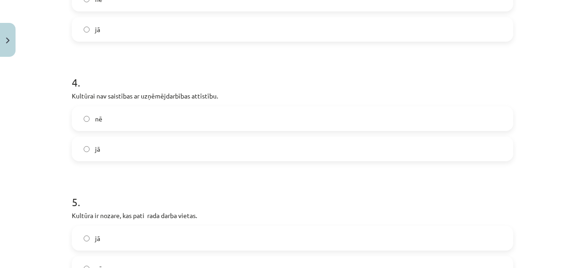
click at [123, 115] on label "nē" at bounding box center [293, 118] width 440 height 23
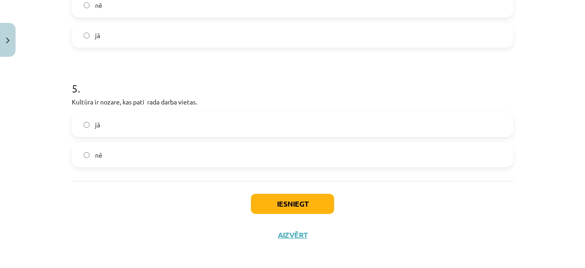
scroll to position [598, 0]
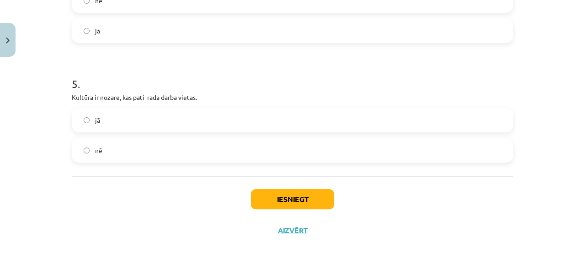
click at [117, 124] on label "jā" at bounding box center [293, 119] width 440 height 23
click at [278, 203] on button "Iesniegt" at bounding box center [292, 199] width 83 height 20
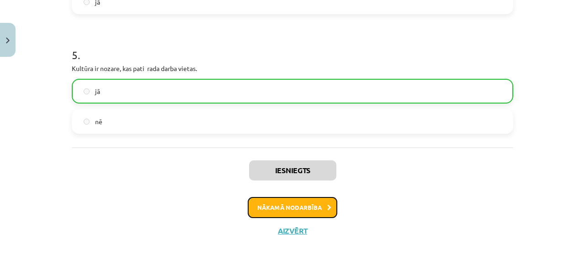
click at [291, 207] on button "Nākamā nodarbība" at bounding box center [293, 207] width 90 height 21
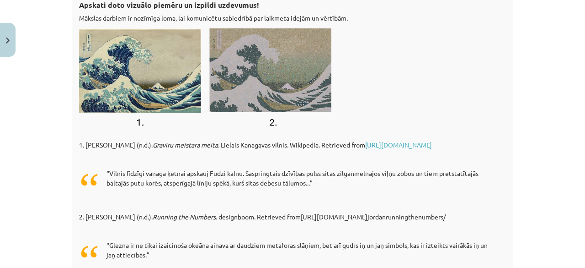
scroll to position [5937, 0]
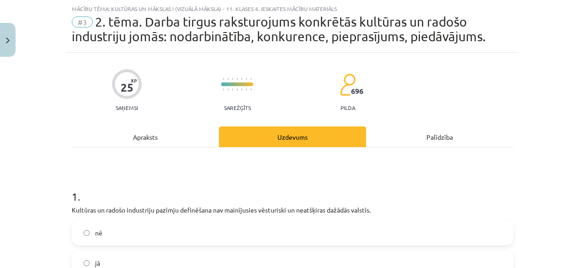
scroll to position [69, 0]
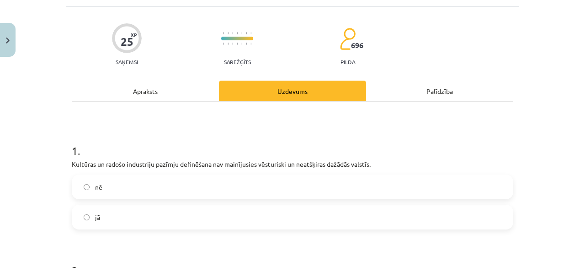
click at [130, 185] on label "nē" at bounding box center [293, 186] width 440 height 23
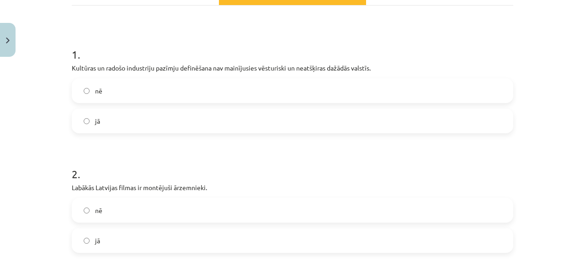
scroll to position [206, 0]
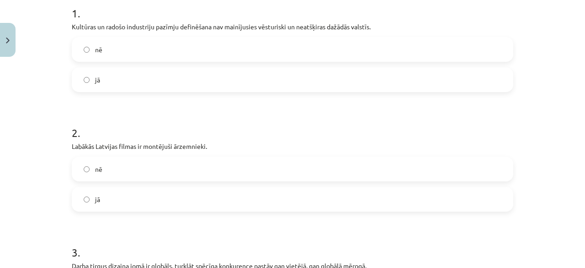
click at [107, 173] on label "nē" at bounding box center [293, 168] width 440 height 23
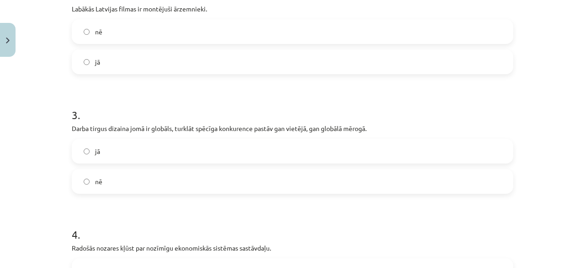
scroll to position [389, 0]
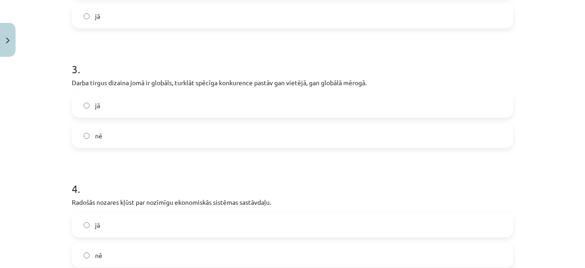
click at [106, 113] on label "jā" at bounding box center [293, 105] width 440 height 23
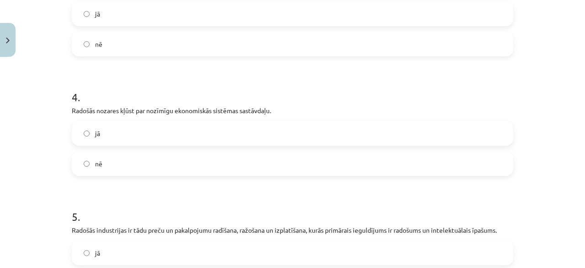
scroll to position [526, 0]
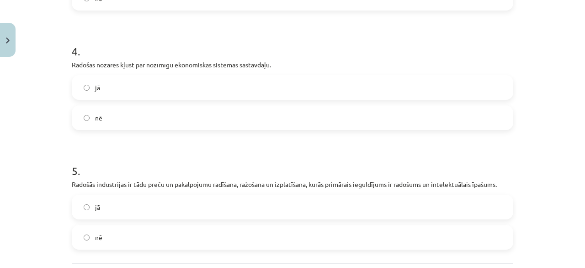
click at [126, 86] on label "jā" at bounding box center [293, 87] width 440 height 23
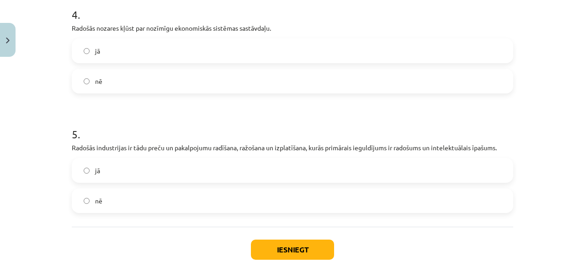
scroll to position [613, 0]
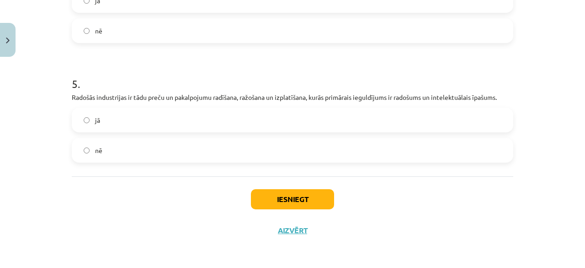
click at [104, 122] on label "jā" at bounding box center [293, 119] width 440 height 23
click at [269, 196] on button "Iesniegt" at bounding box center [292, 199] width 83 height 20
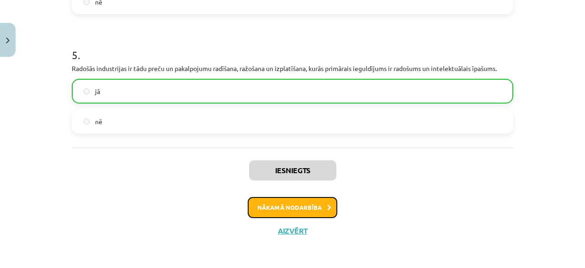
click at [284, 201] on button "Nākamā nodarbība" at bounding box center [293, 207] width 90 height 21
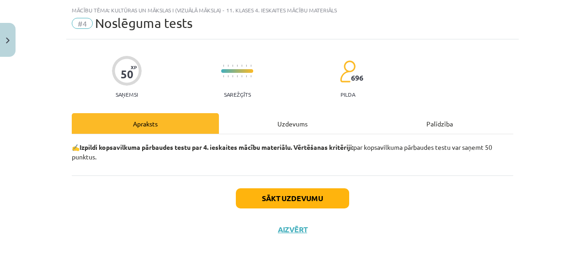
scroll to position [21, 0]
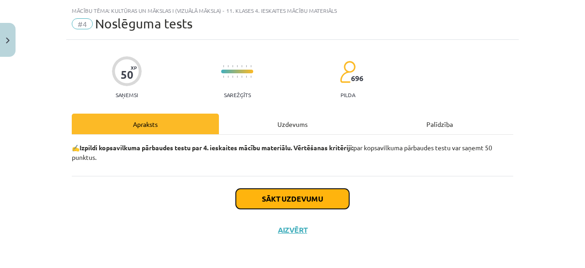
click at [284, 202] on button "Sākt uzdevumu" at bounding box center [292, 198] width 113 height 20
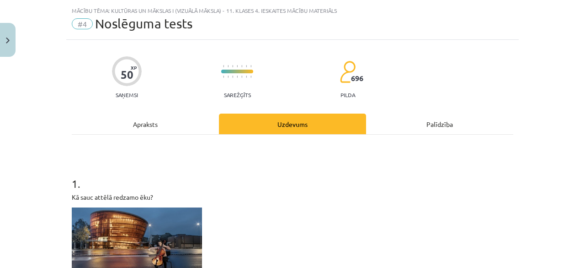
scroll to position [204, 0]
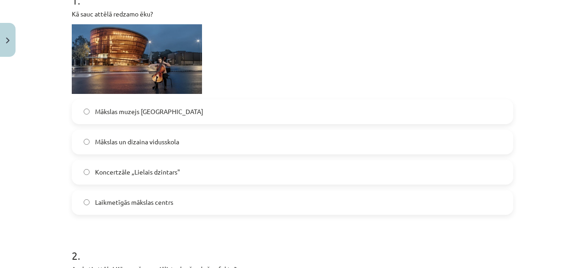
click at [138, 173] on span "Koncertzāle „Lielais dzintars"" at bounding box center [137, 172] width 85 height 10
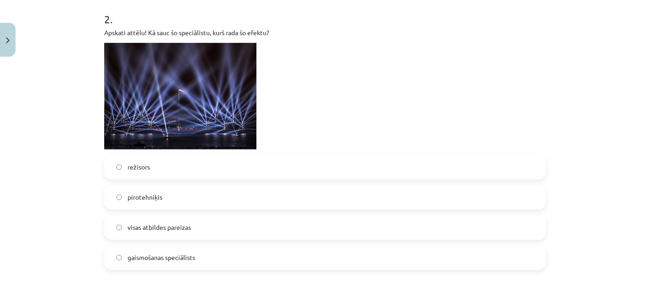
scroll to position [427, 0]
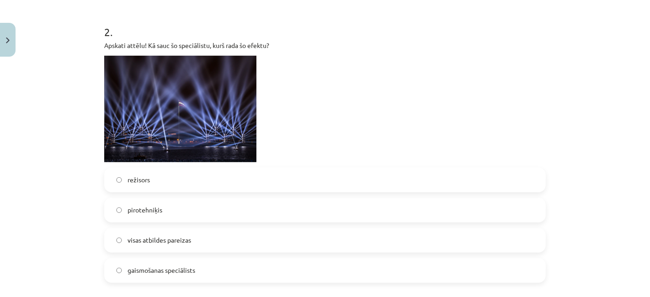
click at [188, 267] on label "gaismošanas speciālists" at bounding box center [325, 270] width 440 height 23
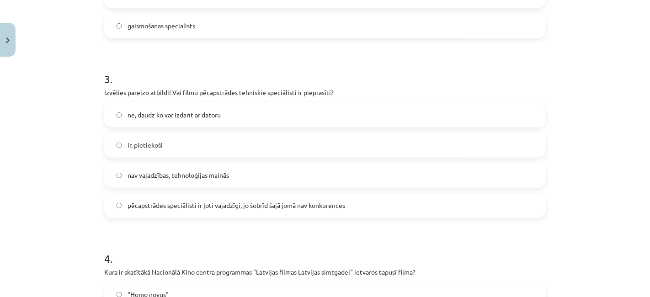
scroll to position [681, 0]
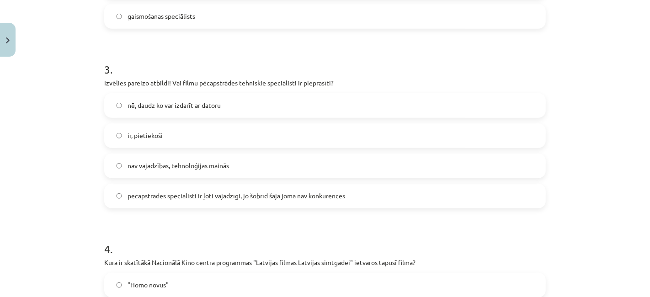
click at [139, 138] on span "ir, pietiekoši" at bounding box center [145, 136] width 35 height 10
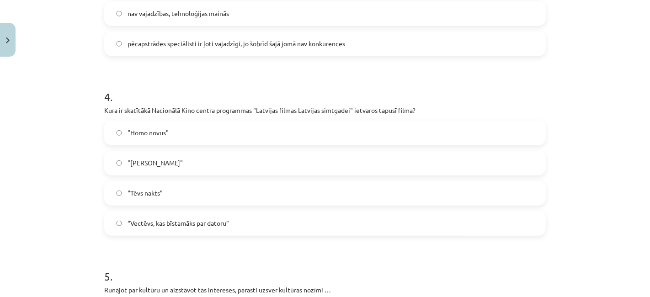
scroll to position [885, 0]
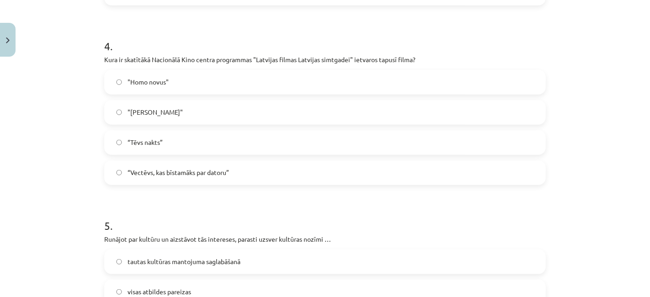
click at [200, 140] on label "“Tēvs nakts”" at bounding box center [325, 142] width 440 height 23
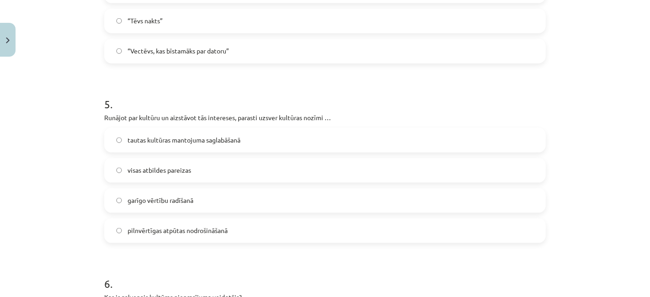
scroll to position [1037, 0]
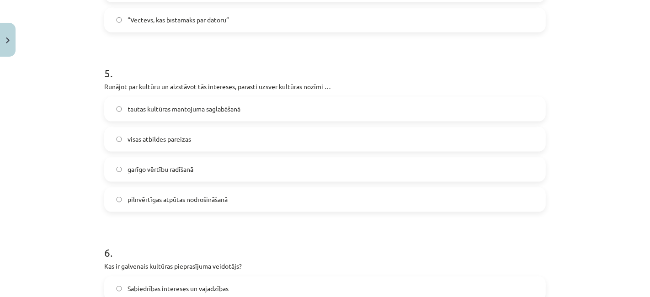
click at [158, 173] on span "garīgo vērtību radīšanā" at bounding box center [161, 170] width 66 height 10
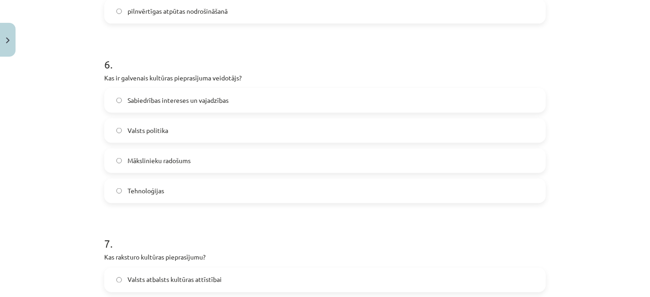
scroll to position [1240, 0]
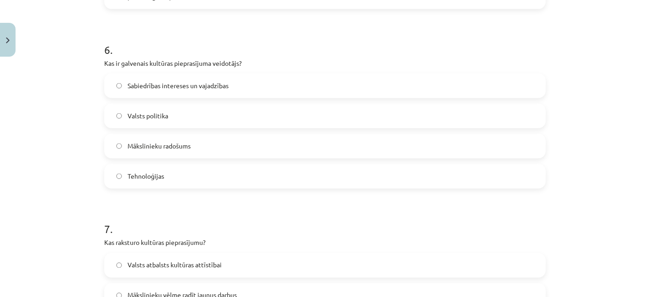
click at [174, 86] on span "Sabiedrības intereses un vajadzības" at bounding box center [178, 86] width 101 height 10
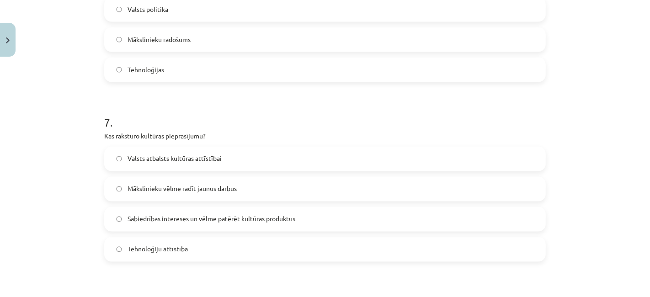
scroll to position [1393, 0]
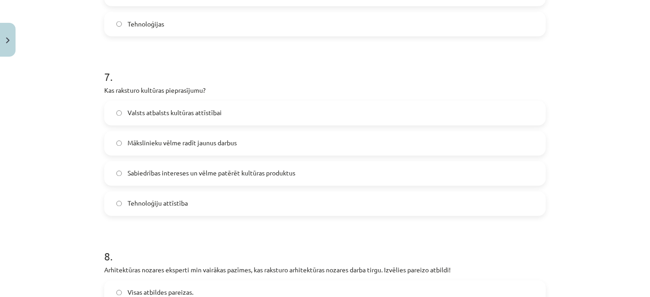
click at [129, 174] on span "Sabiedrības intereses un vēlme patērēt kultūras produktus" at bounding box center [212, 174] width 168 height 10
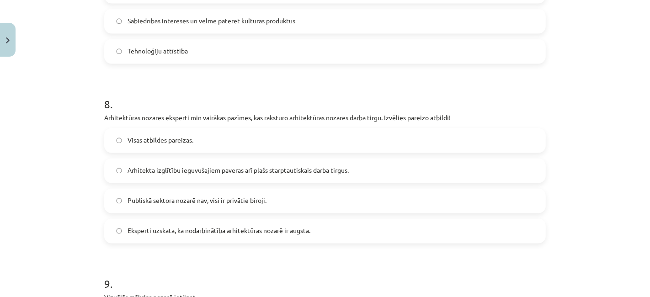
scroll to position [1596, 0]
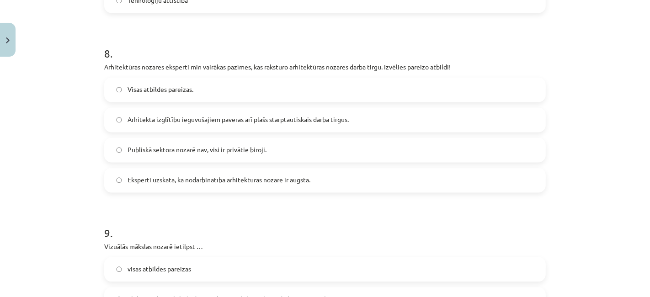
click at [112, 128] on label "Arhitekta izglītību ieguvušajiem paveras arī plašs starptautiskais darba tirgus." at bounding box center [325, 119] width 440 height 23
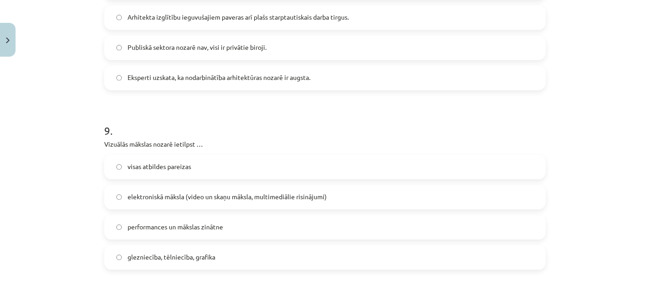
scroll to position [1749, 0]
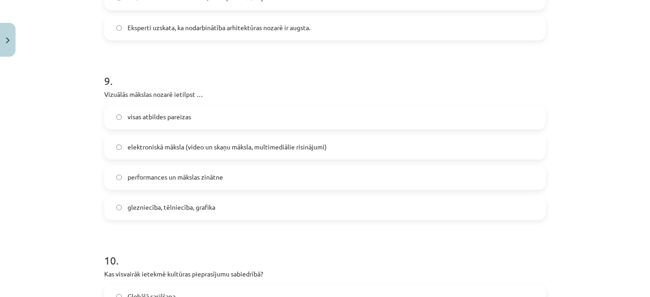
click at [151, 114] on span "visas atbildes pareizas" at bounding box center [160, 117] width 64 height 10
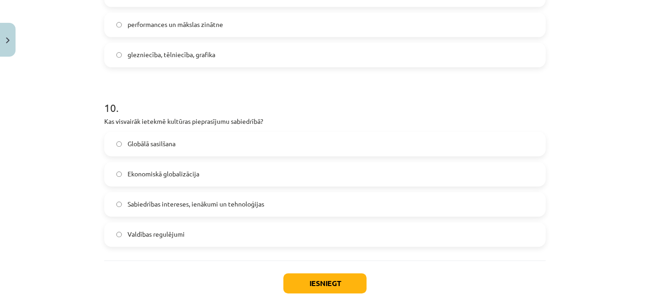
scroll to position [1952, 0]
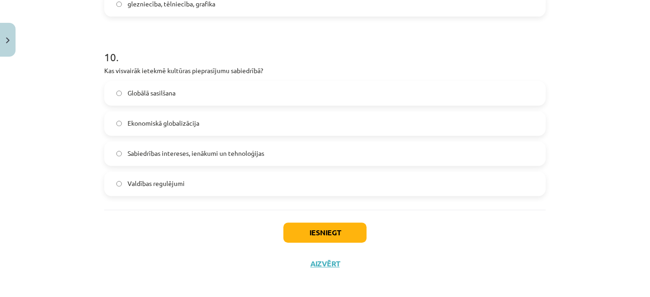
click at [170, 157] on label "Sabiedrības intereses, ienākumi un tehnoloģijas" at bounding box center [325, 153] width 440 height 23
click at [284, 230] on button "Iesniegt" at bounding box center [325, 233] width 83 height 20
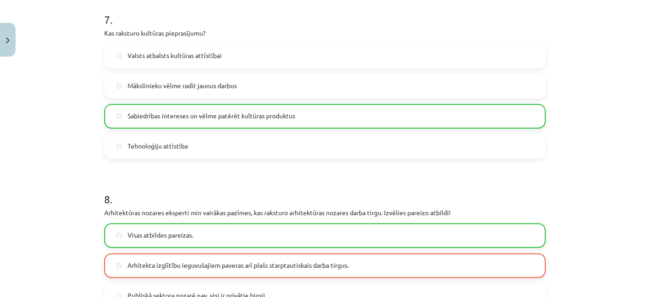
scroll to position [1985, 0]
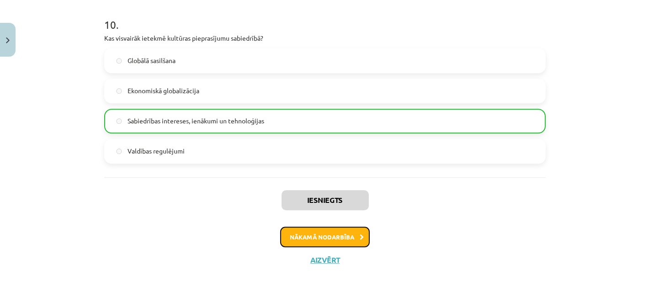
click at [306, 238] on button "Nākamā nodarbība" at bounding box center [325, 237] width 90 height 21
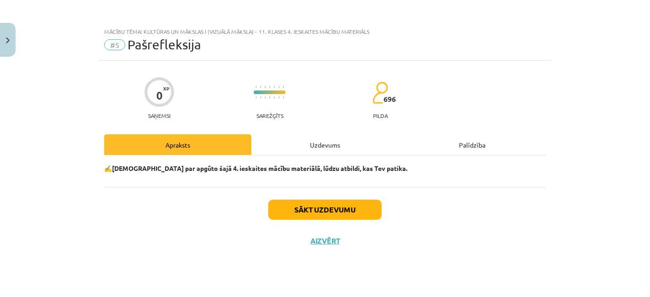
scroll to position [0, 0]
click at [306, 213] on button "Sākt uzdevumu" at bounding box center [324, 210] width 113 height 20
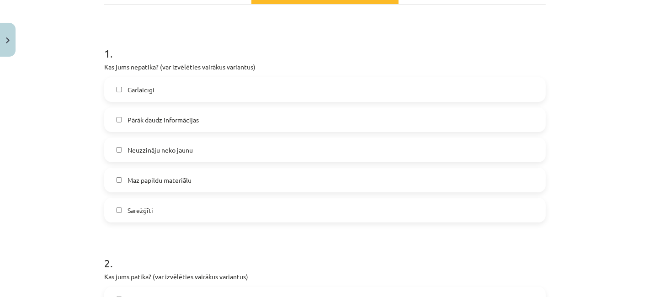
scroll to position [152, 0]
click at [147, 118] on span "Pārāk daudz informācijas" at bounding box center [163, 119] width 71 height 10
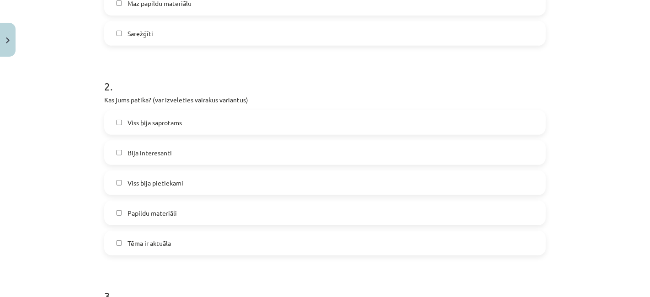
scroll to position [355, 0]
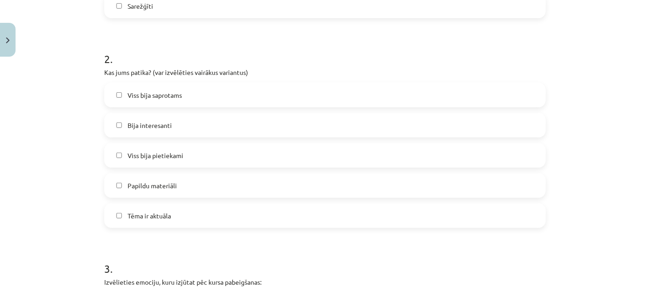
click at [133, 95] on span "Viss bija saprotams" at bounding box center [155, 96] width 54 height 10
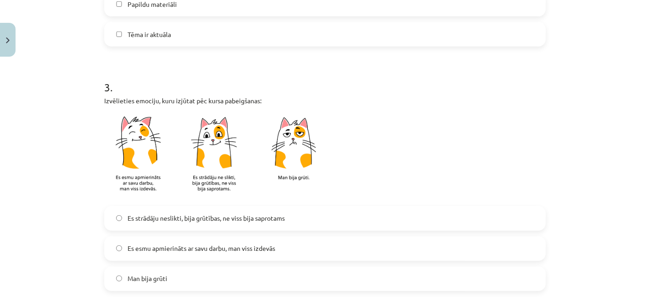
scroll to position [559, 0]
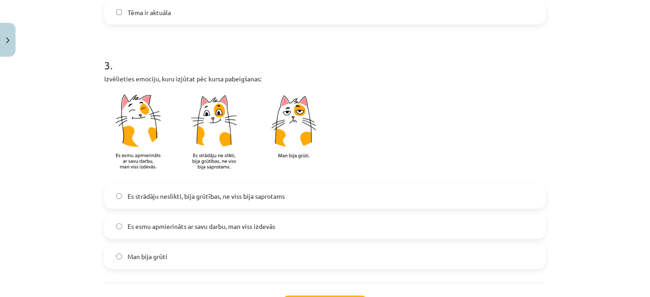
click at [134, 201] on label "Es strādāju neslikti, bija grūtības, ne viss bija saprotams" at bounding box center [325, 196] width 440 height 23
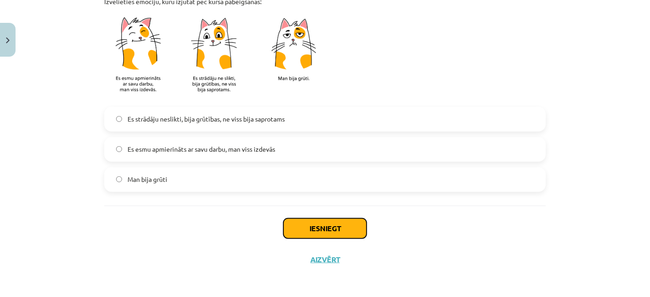
click at [356, 221] on button "Iesniegt" at bounding box center [325, 229] width 83 height 20
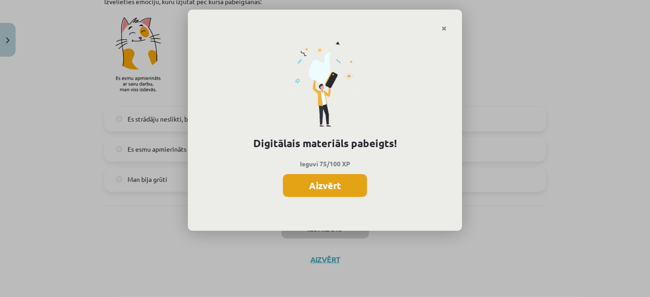
click at [334, 186] on button "Aizvērt" at bounding box center [325, 185] width 84 height 23
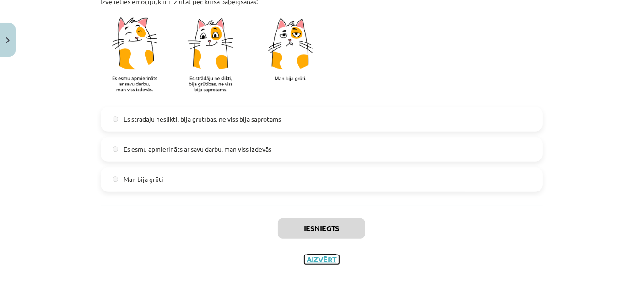
click at [313, 259] on button "Aizvērt" at bounding box center [321, 259] width 35 height 9
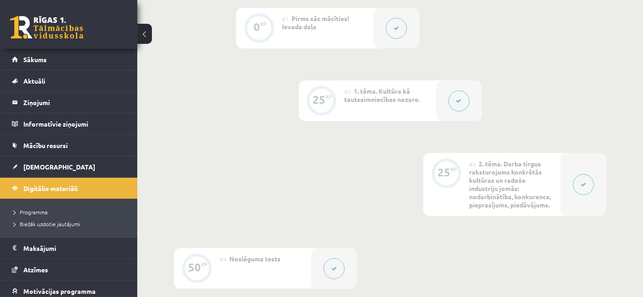
scroll to position [274, 0]
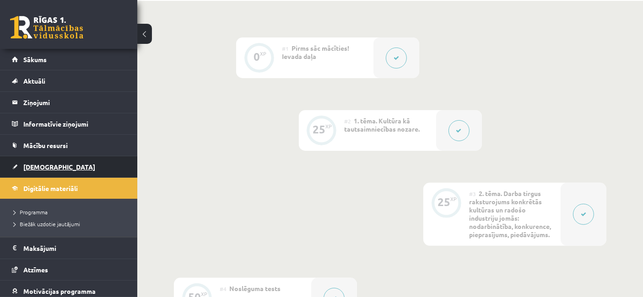
click at [55, 166] on link "[DEMOGRAPHIC_DATA]" at bounding box center [69, 166] width 114 height 21
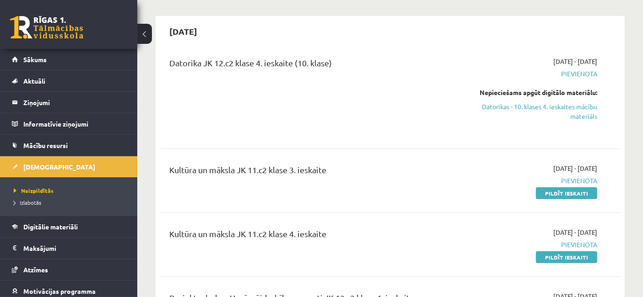
scroll to position [508, 0]
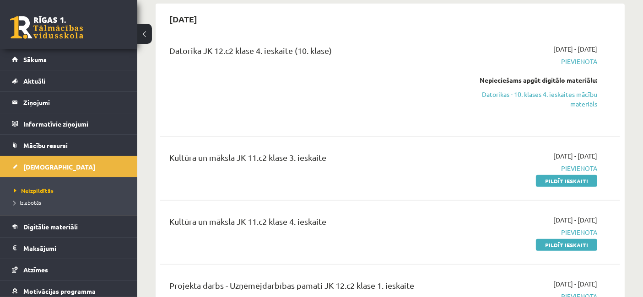
drag, startPoint x: 569, startPoint y: 172, endPoint x: 371, endPoint y: 52, distance: 231.7
click at [569, 175] on link "Pildīt ieskaiti" at bounding box center [566, 181] width 61 height 12
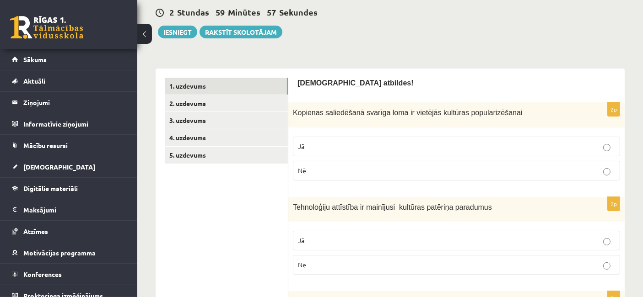
scroll to position [102, 0]
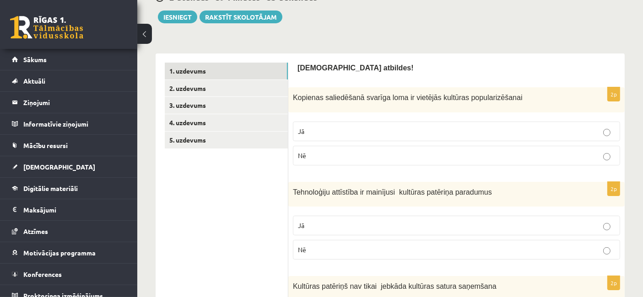
click at [366, 131] on p "Jā" at bounding box center [456, 132] width 317 height 10
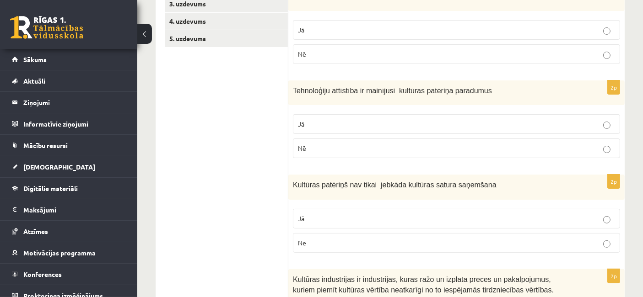
click at [343, 127] on p "Jā" at bounding box center [456, 124] width 317 height 10
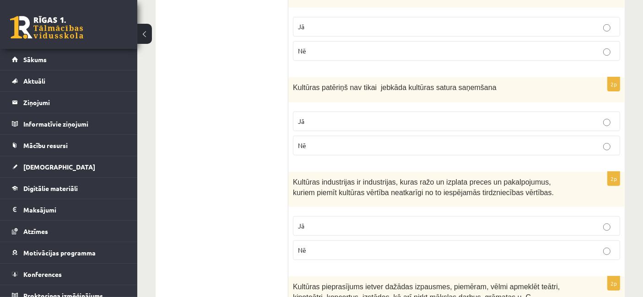
scroll to position [305, 0]
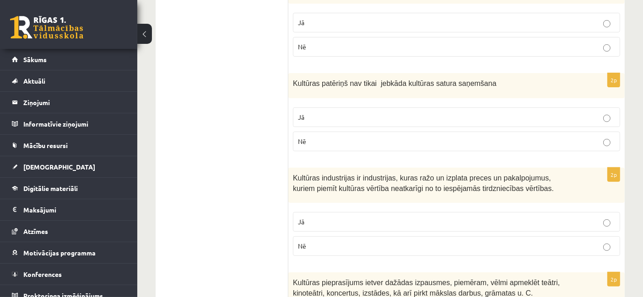
click at [349, 120] on p "Jā" at bounding box center [456, 118] width 317 height 10
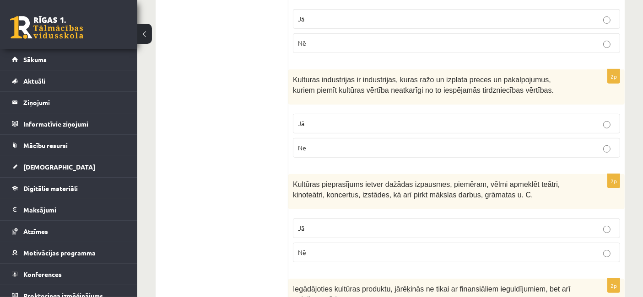
scroll to position [406, 0]
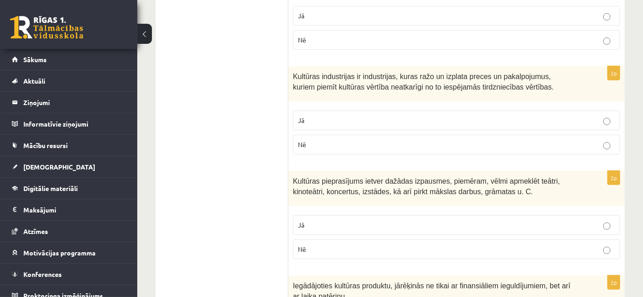
click at [410, 122] on p "Jā" at bounding box center [456, 121] width 317 height 10
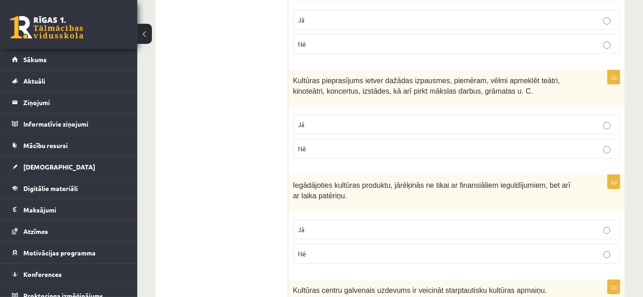
scroll to position [508, 0]
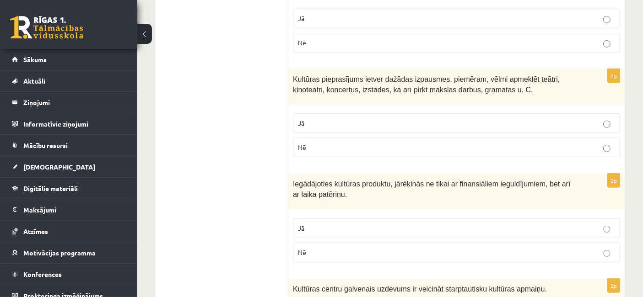
click at [348, 122] on p "Jā" at bounding box center [456, 123] width 317 height 10
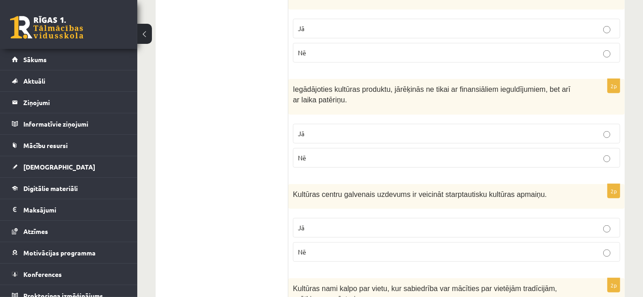
scroll to position [610, 0]
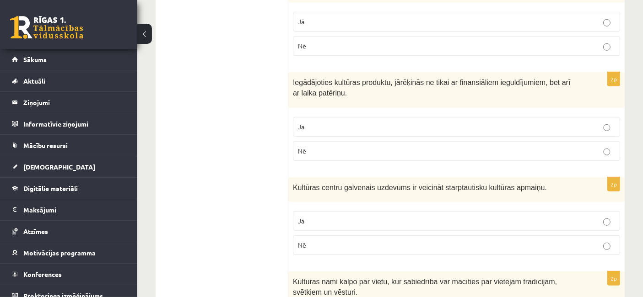
click at [334, 129] on label "Jā" at bounding box center [456, 127] width 327 height 20
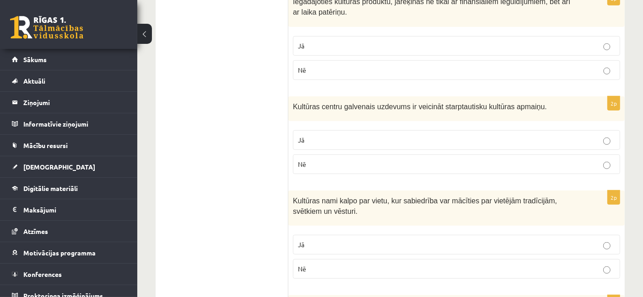
scroll to position [711, 0]
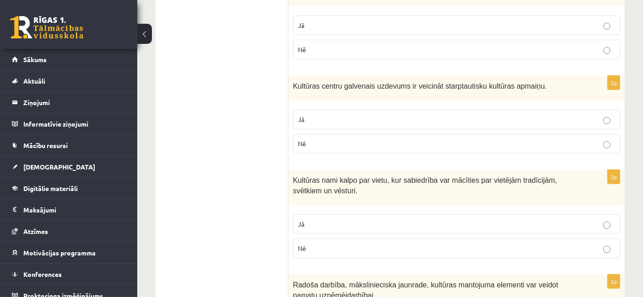
click at [328, 141] on p "Nē" at bounding box center [456, 144] width 317 height 10
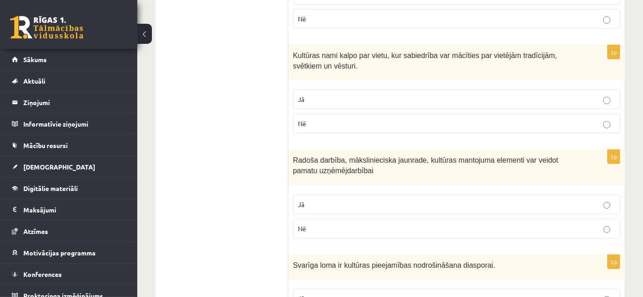
scroll to position [813, 0]
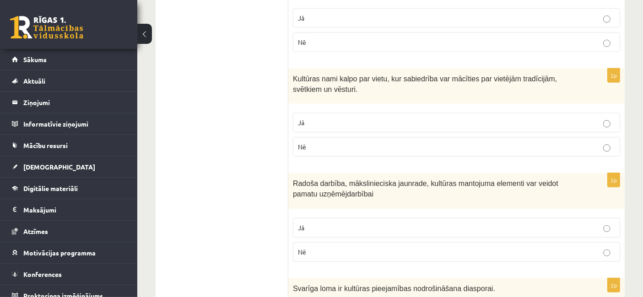
click at [365, 118] on p "Jā" at bounding box center [456, 123] width 317 height 10
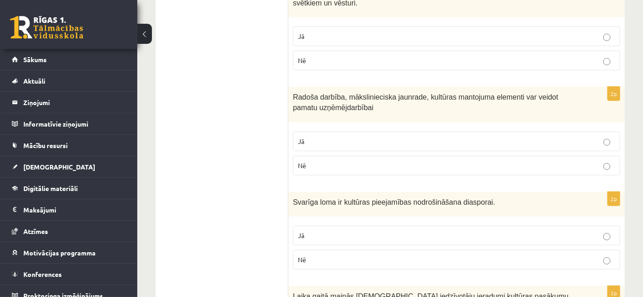
scroll to position [915, 0]
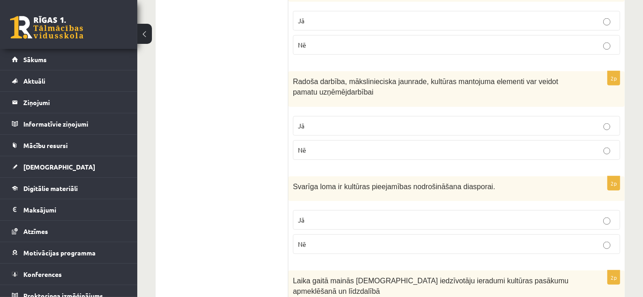
click at [475, 121] on p "Jā" at bounding box center [456, 126] width 317 height 10
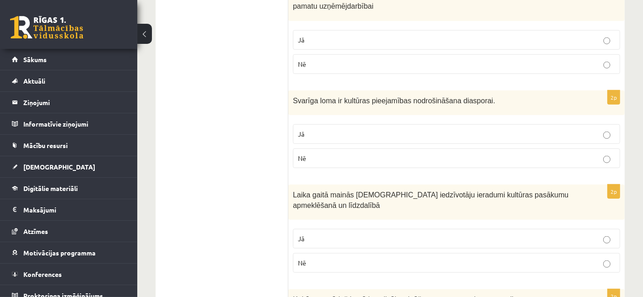
scroll to position [1016, 0]
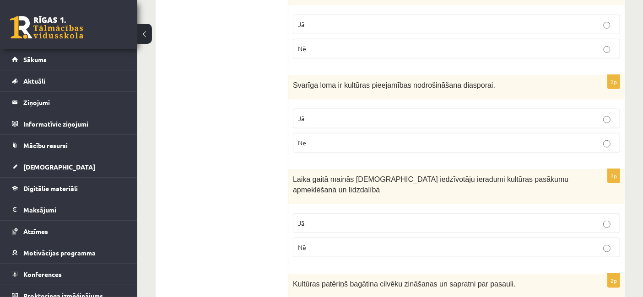
click at [457, 117] on label "Jā" at bounding box center [456, 119] width 327 height 20
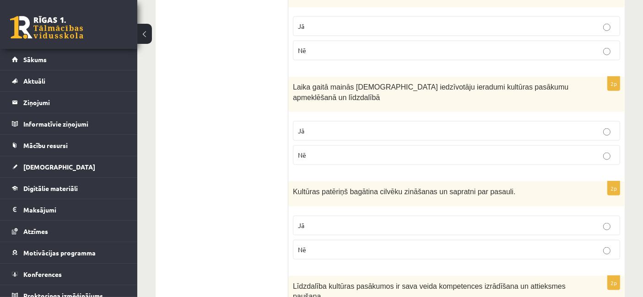
scroll to position [1118, 0]
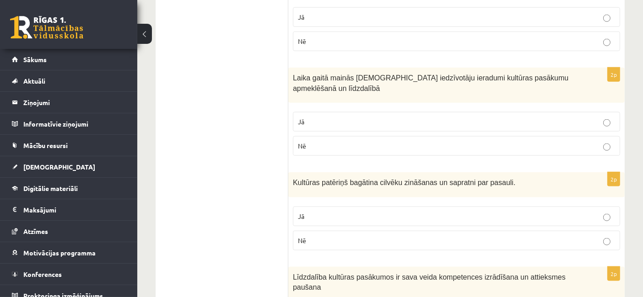
click at [463, 117] on p "Jā" at bounding box center [456, 122] width 317 height 10
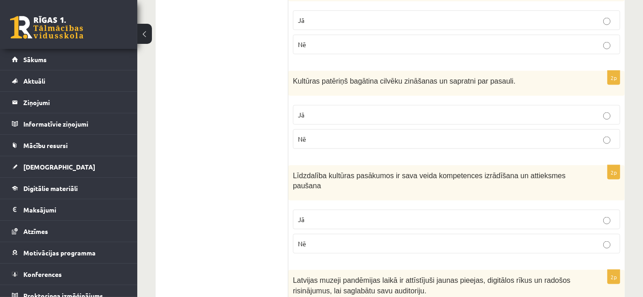
click at [388, 110] on p "Jā" at bounding box center [456, 115] width 317 height 10
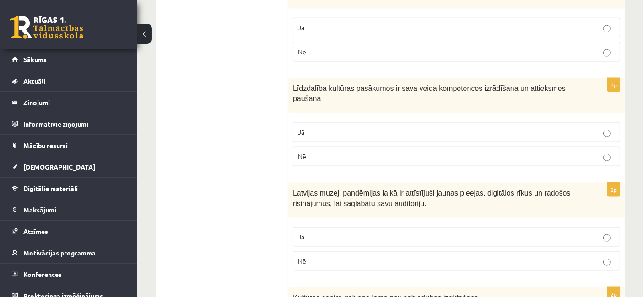
scroll to position [1321, 0]
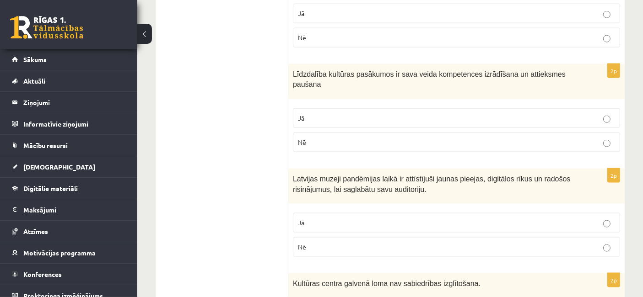
click at [391, 108] on label "Jā" at bounding box center [456, 118] width 327 height 20
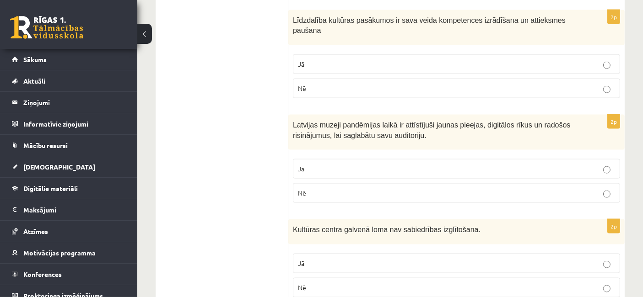
scroll to position [1379, 0]
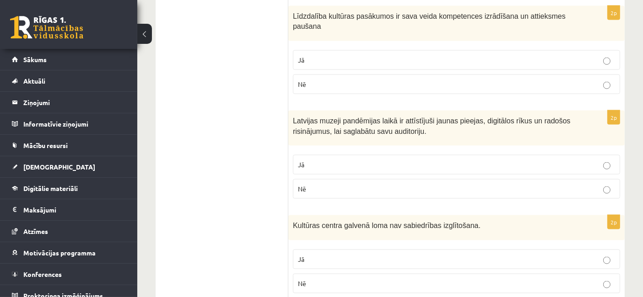
click at [389, 160] on p "Jā" at bounding box center [456, 165] width 317 height 10
click at [324, 279] on p "Nē" at bounding box center [456, 284] width 317 height 10
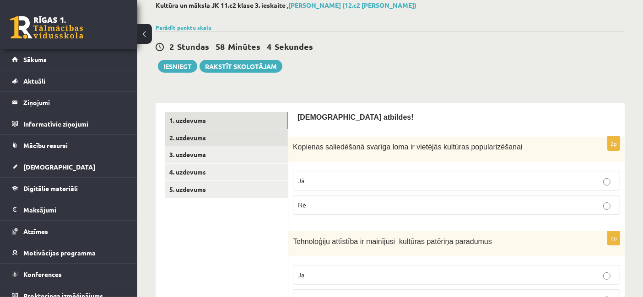
scroll to position [51, 0]
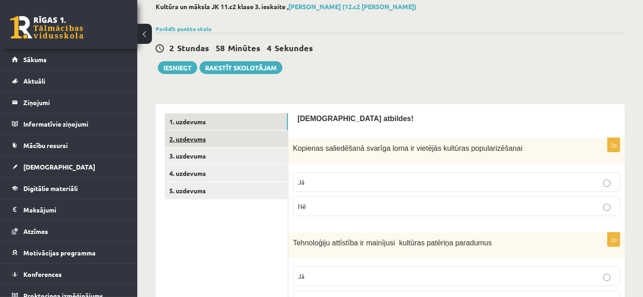
click at [202, 137] on link "2. uzdevums" at bounding box center [226, 139] width 123 height 17
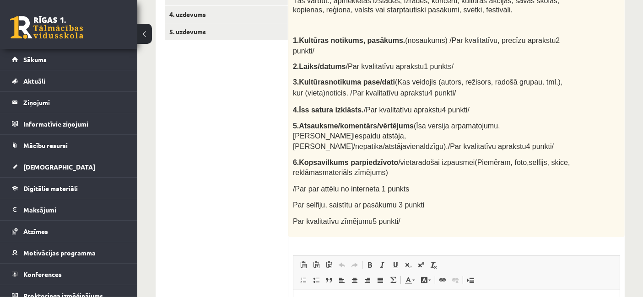
scroll to position [159, 0]
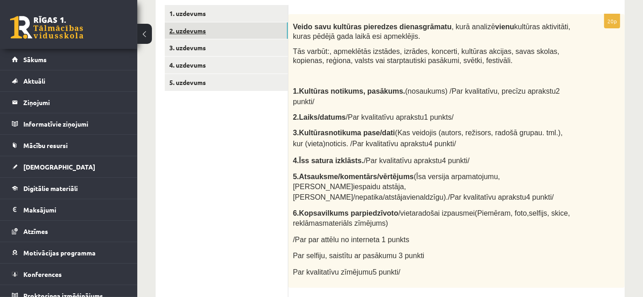
click at [236, 36] on link "2. uzdevums" at bounding box center [226, 30] width 123 height 17
click at [202, 46] on link "3. uzdevums" at bounding box center [226, 47] width 123 height 17
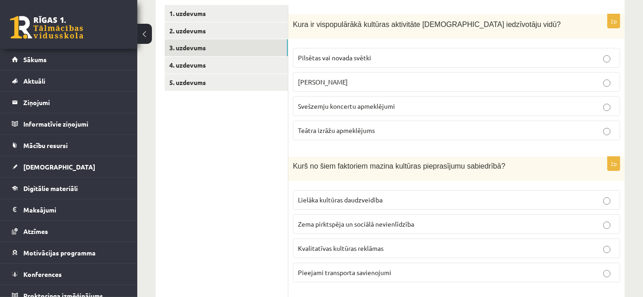
click at [356, 66] on label "Pilsētas vai novada svētki" at bounding box center [456, 58] width 327 height 20
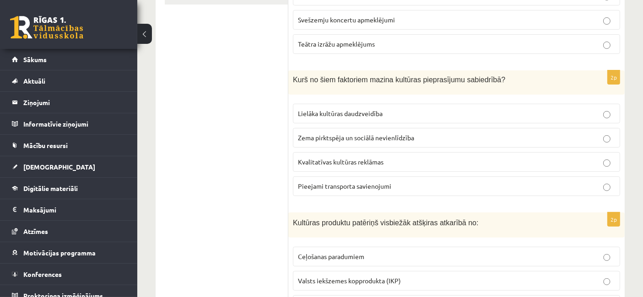
scroll to position [261, 0]
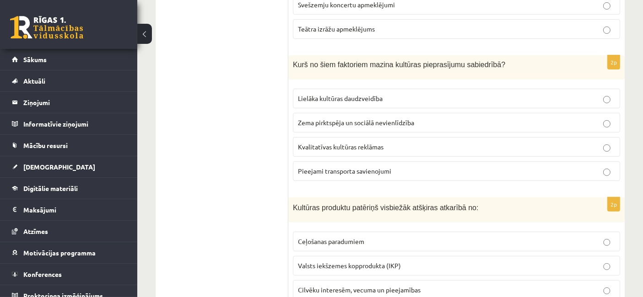
click at [392, 118] on span "Zema pirktspēja un sociālā nevienlīdzība" at bounding box center [356, 122] width 116 height 8
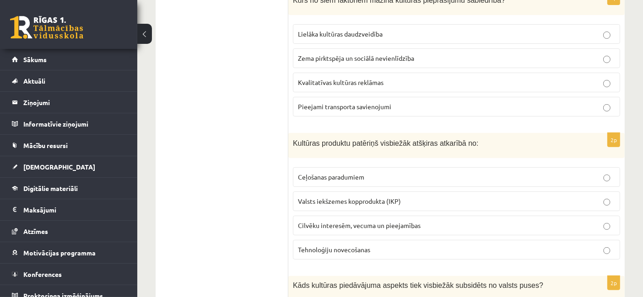
scroll to position [362, 0]
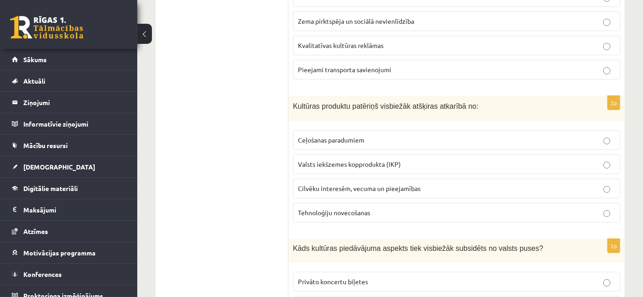
click at [434, 187] on p "Cilvēku interesēm, vecuma un pieejamības" at bounding box center [456, 189] width 317 height 10
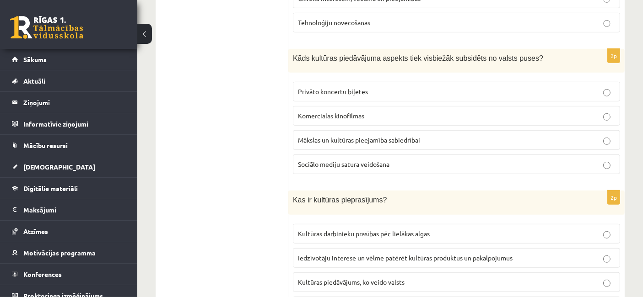
scroll to position [566, 0]
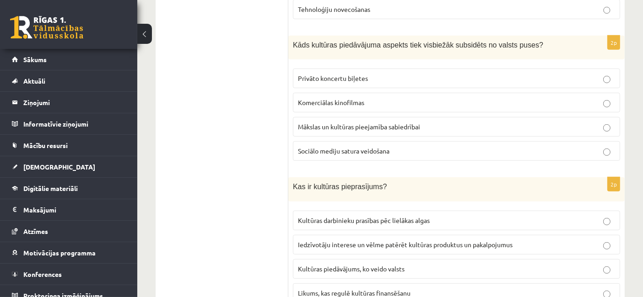
click at [342, 117] on label "Mākslas un kultūras pieejamība sabiedrībai" at bounding box center [456, 127] width 327 height 20
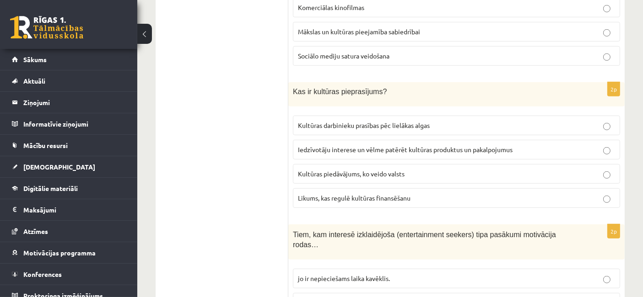
scroll to position [667, 0]
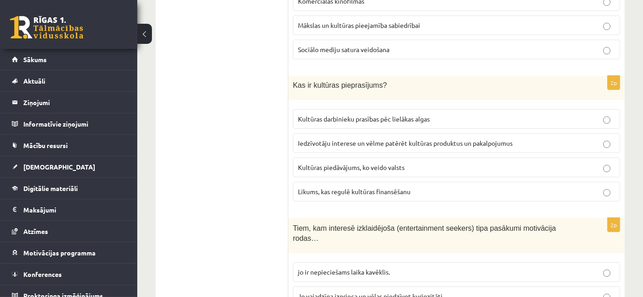
click at [320, 143] on span "Iedzīvotāju interese un vēlme patērēt kultūras produktus un pakalpojumus" at bounding box center [405, 143] width 215 height 8
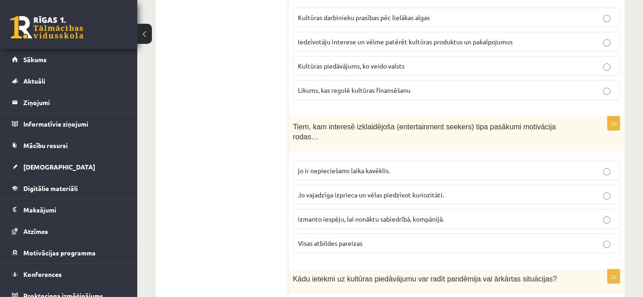
scroll to position [820, 0]
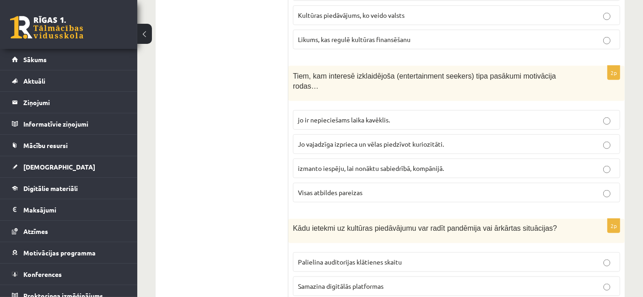
click at [430, 188] on p "Visas atbildes pareizas" at bounding box center [456, 193] width 317 height 10
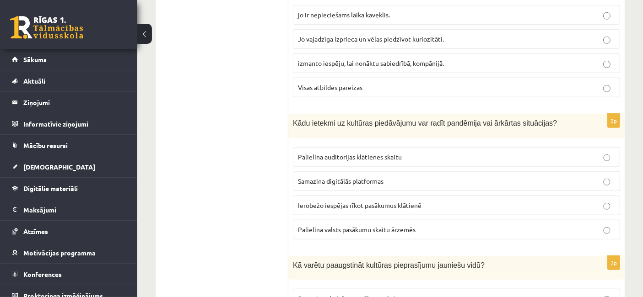
scroll to position [972, 0]
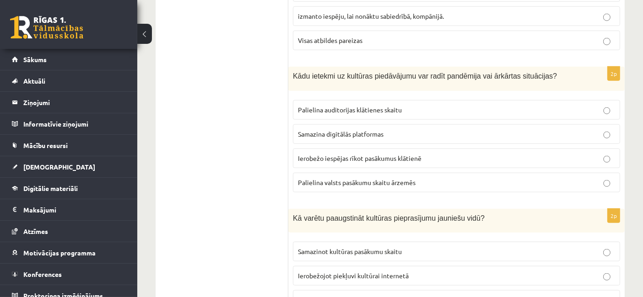
click at [354, 154] on span "Ierobežo iespējas rīkot pasākumus klātienē" at bounding box center [359, 158] width 123 height 8
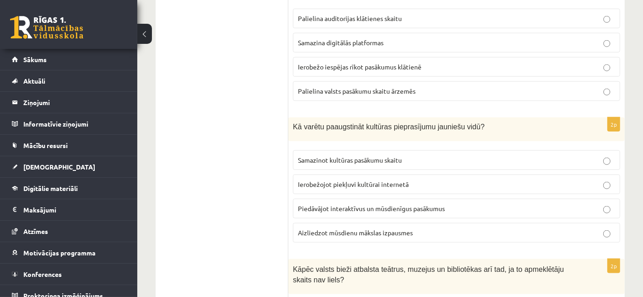
scroll to position [1074, 0]
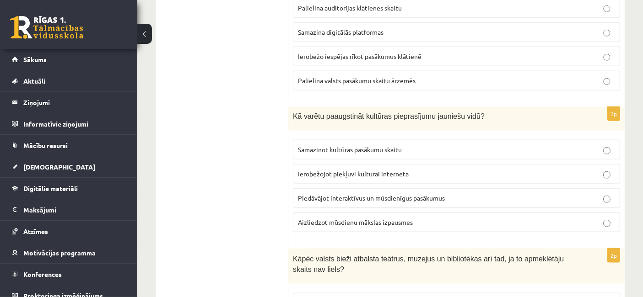
click at [324, 188] on label "Piedāvājot interaktīvus un mūsdienīgus pasākumus" at bounding box center [456, 198] width 327 height 20
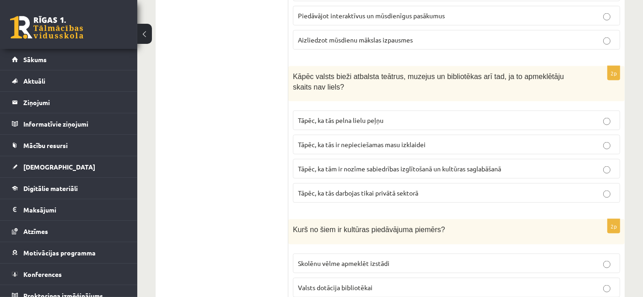
scroll to position [1277, 0]
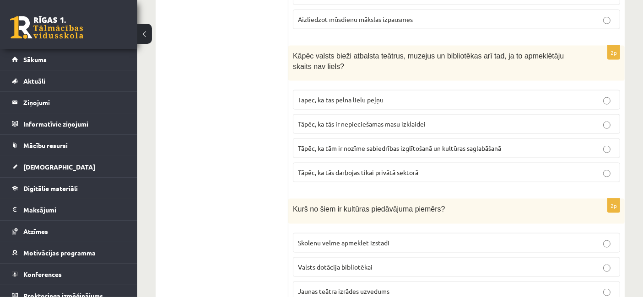
click at [329, 139] on label "Tāpēc, ka tām ir nozīme sabiedrības izglītošanā un kultūras saglabāšanā" at bounding box center [456, 149] width 327 height 20
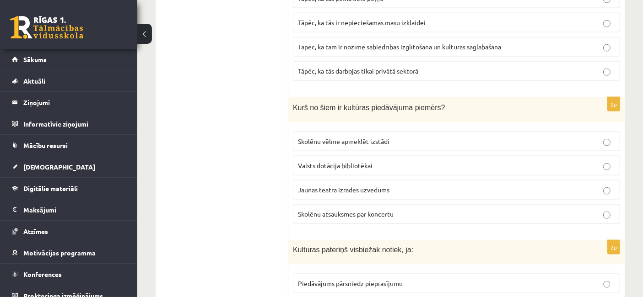
scroll to position [1429, 0]
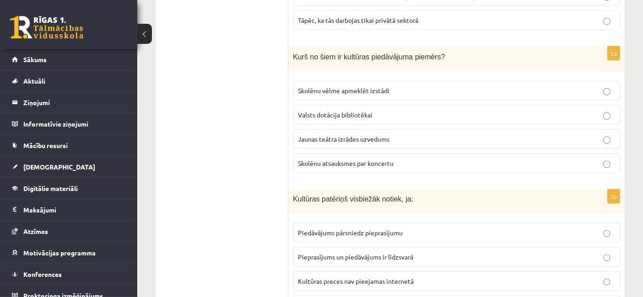
click at [352, 135] on span "Jaunas teātra izrādes uzvedums" at bounding box center [343, 139] width 91 height 8
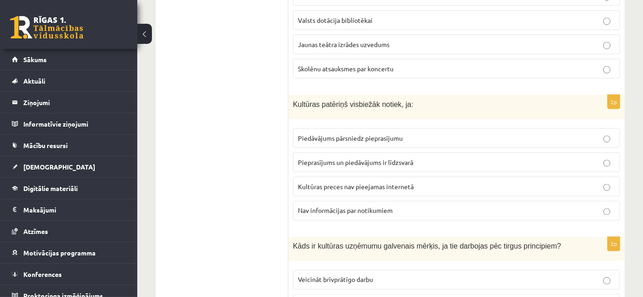
scroll to position [1531, 0]
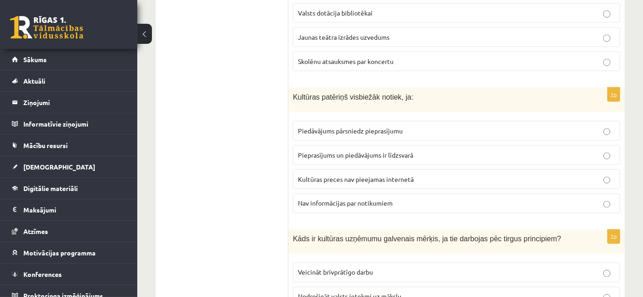
click at [315, 150] on p "Pieprasījums un piedāvājums ir līdzsvarā" at bounding box center [456, 155] width 317 height 10
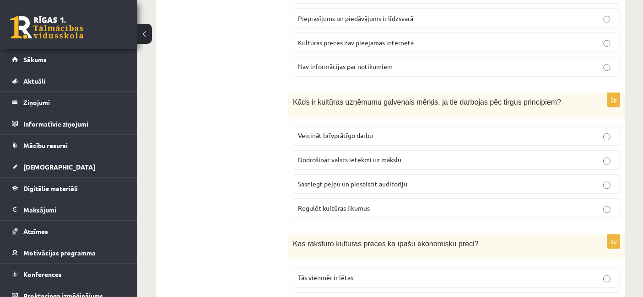
scroll to position [1684, 0]
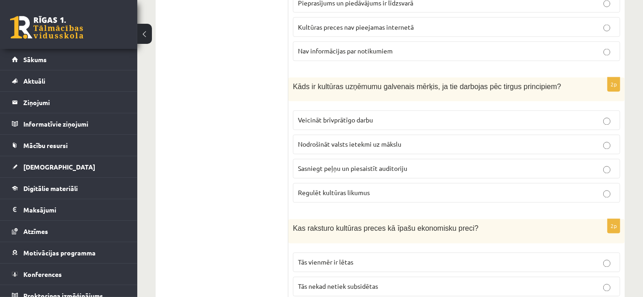
click at [428, 164] on p "Sasniegt peļņu un piesaistīt auditoriju" at bounding box center [456, 169] width 317 height 10
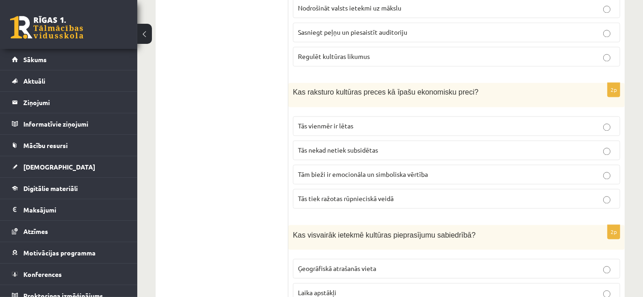
scroll to position [1836, 0]
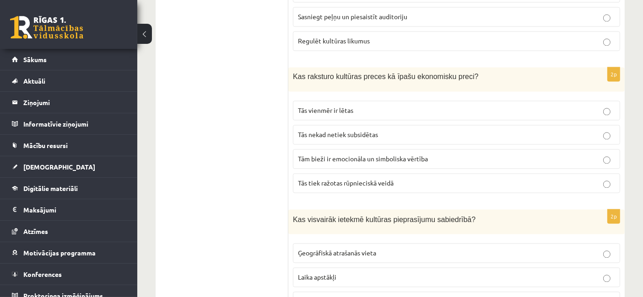
click at [462, 154] on p "Tām bieži ir emocionāla un simboliska vērtība" at bounding box center [456, 159] width 317 height 10
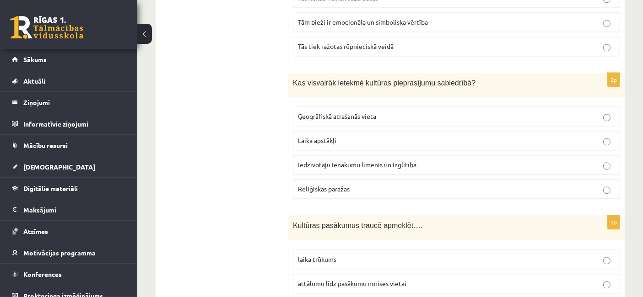
scroll to position [1989, 0]
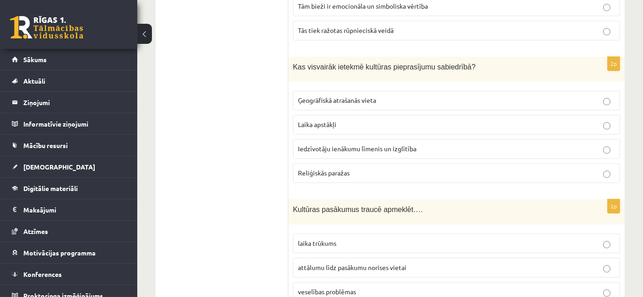
click at [413, 145] on span "Iedzīvotāju ienākumu līmenis un izglītība" at bounding box center [357, 149] width 118 height 8
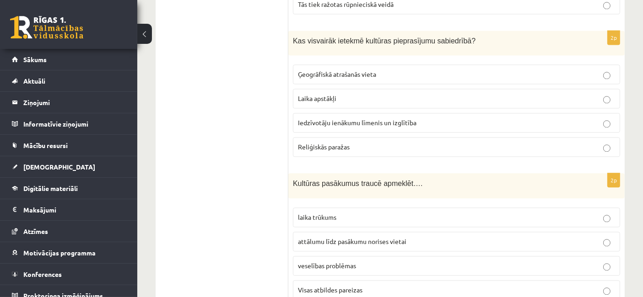
scroll to position [2028, 0]
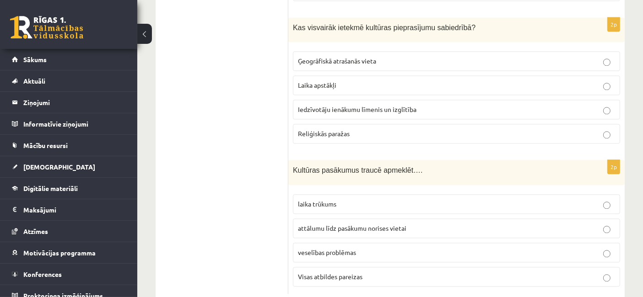
click at [355, 273] on span "Visas atbildes pareizas" at bounding box center [330, 277] width 64 height 8
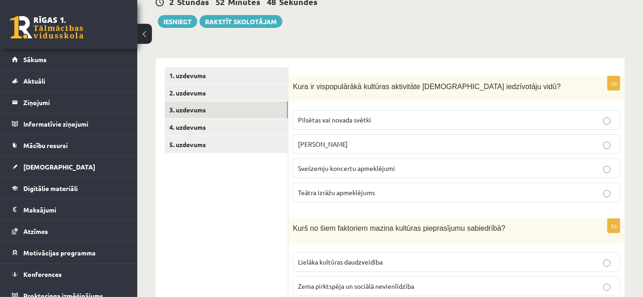
scroll to position [46, 0]
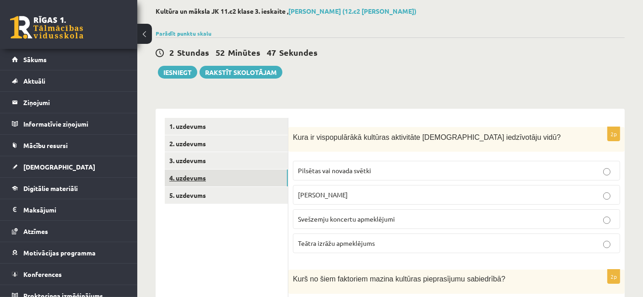
click at [223, 175] on link "4. uzdevums" at bounding box center [226, 178] width 123 height 17
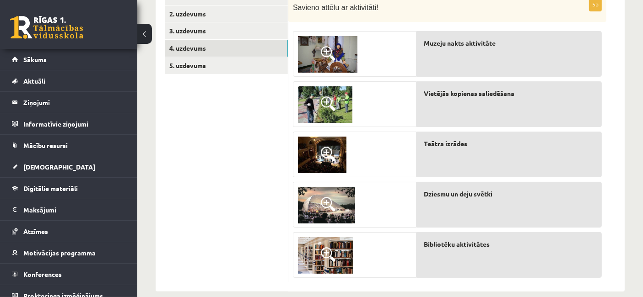
scroll to position [189, 0]
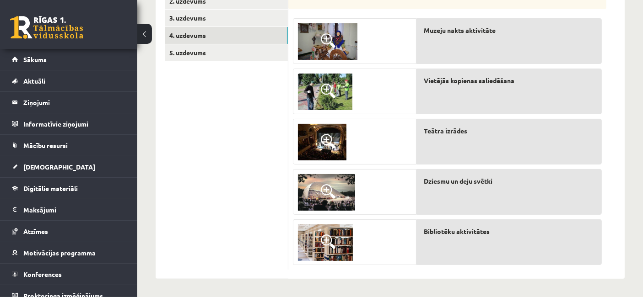
click at [326, 39] on span at bounding box center [328, 40] width 15 height 15
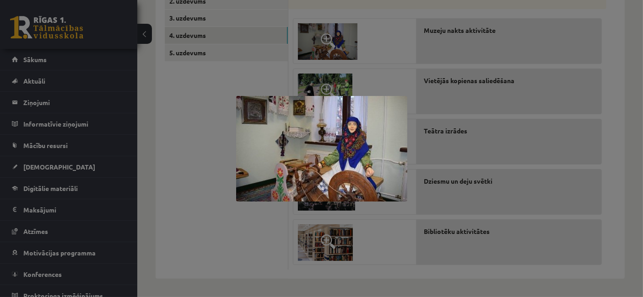
click at [374, 66] on div at bounding box center [321, 148] width 643 height 297
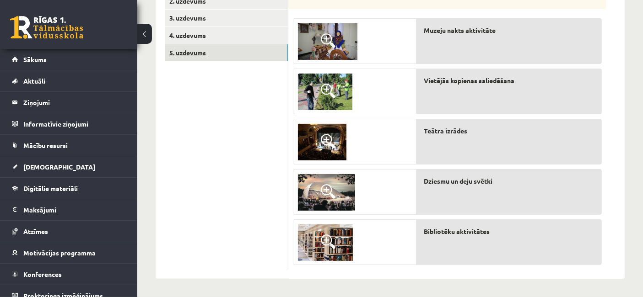
click at [212, 51] on link "5. uzdevums" at bounding box center [226, 52] width 123 height 17
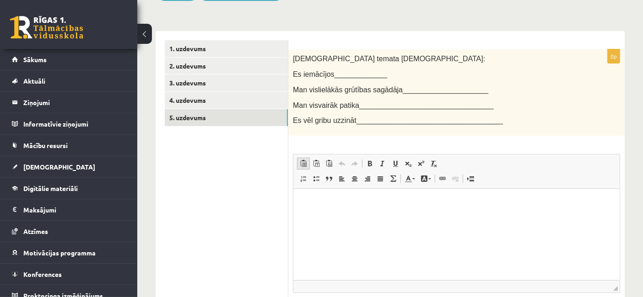
scroll to position [87, 0]
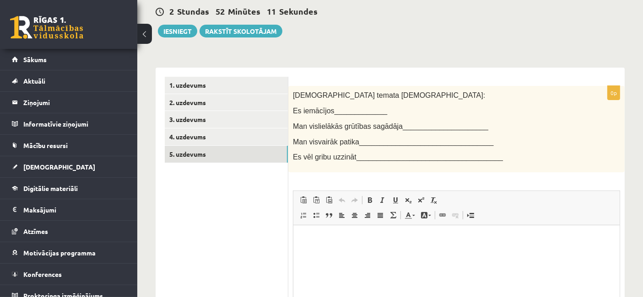
click at [420, 239] on p "Editor, wiswyg-editor-user-answer-47433952297880" at bounding box center [456, 240] width 308 height 10
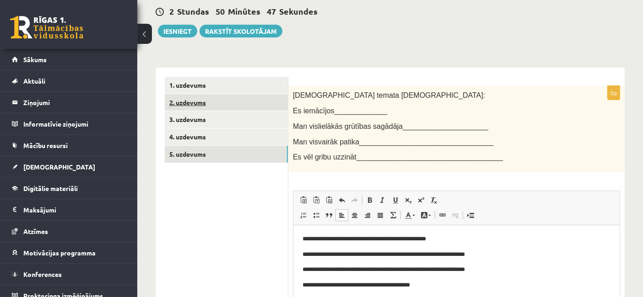
click at [199, 98] on link "2. uzdevums" at bounding box center [226, 102] width 123 height 17
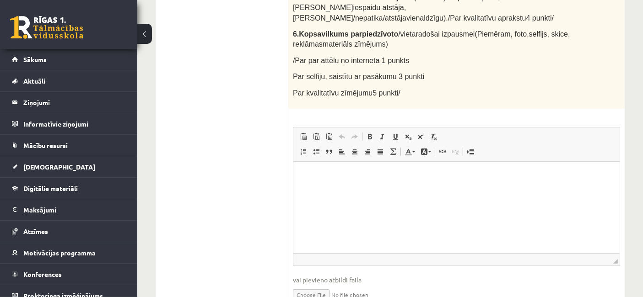
scroll to position [341, 0]
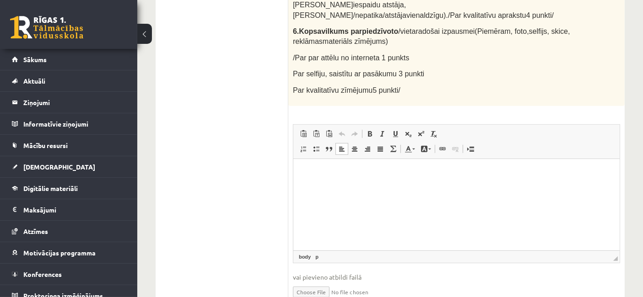
click at [377, 166] on html at bounding box center [456, 173] width 326 height 28
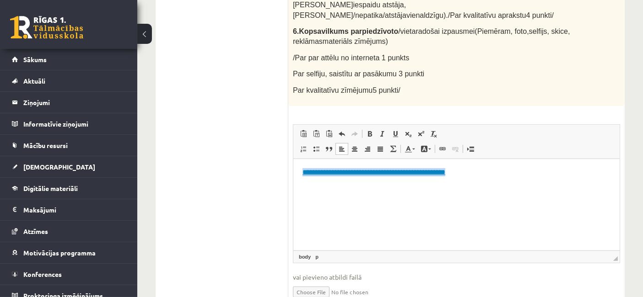
drag, startPoint x: 482, startPoint y: 171, endPoint x: 328, endPoint y: 165, distance: 153.8
click at [293, 170] on html "**********" at bounding box center [456, 180] width 326 height 43
click at [455, 145] on span at bounding box center [454, 148] width 7 height 7
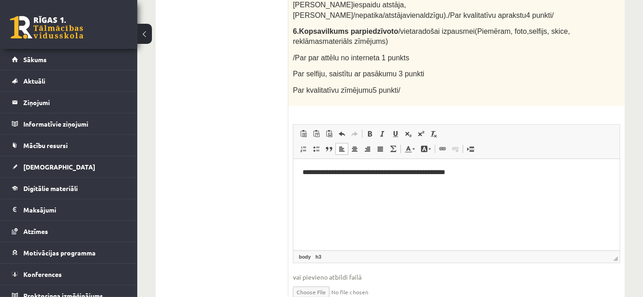
click at [493, 188] on p "Editor, wiswyg-editor-user-answer-47433895261320" at bounding box center [456, 188] width 308 height 10
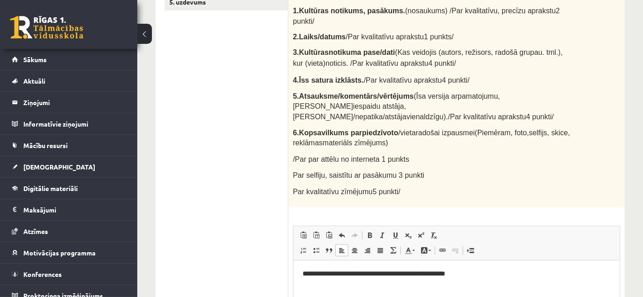
click at [474, 279] on body "**********" at bounding box center [456, 282] width 308 height 25
click at [475, 270] on h3 "**********" at bounding box center [456, 274] width 308 height 8
drag, startPoint x: 564, startPoint y: 281, endPoint x: 463, endPoint y: 274, distance: 100.9
click at [463, 274] on body "**********" at bounding box center [456, 282] width 308 height 25
click at [455, 247] on span at bounding box center [454, 250] width 7 height 7
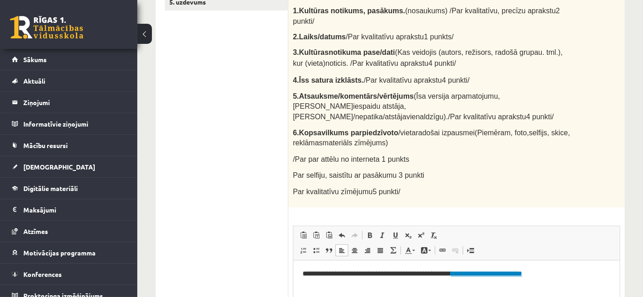
click at [498, 296] on html "**********" at bounding box center [456, 282] width 326 height 43
drag, startPoint x: 562, startPoint y: 273, endPoint x: 467, endPoint y: 275, distance: 95.2
click at [467, 275] on h3 "**********" at bounding box center [456, 274] width 308 height 8
click at [455, 247] on span at bounding box center [454, 250] width 7 height 7
click at [569, 279] on body "**********" at bounding box center [456, 282] width 308 height 25
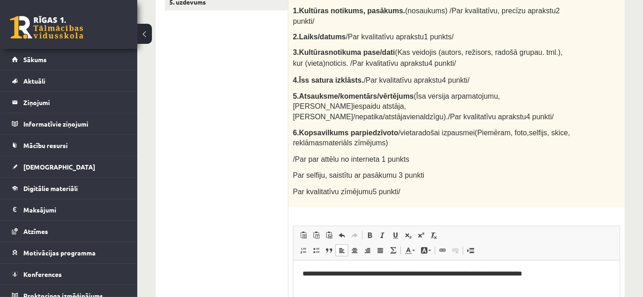
click at [465, 277] on h3 "**********" at bounding box center [456, 274] width 308 height 8
click at [470, 274] on h3 "**********" at bounding box center [456, 274] width 308 height 8
drag, startPoint x: 567, startPoint y: 276, endPoint x: 572, endPoint y: 283, distance: 8.5
click at [569, 277] on h3 "**********" at bounding box center [456, 274] width 308 height 8
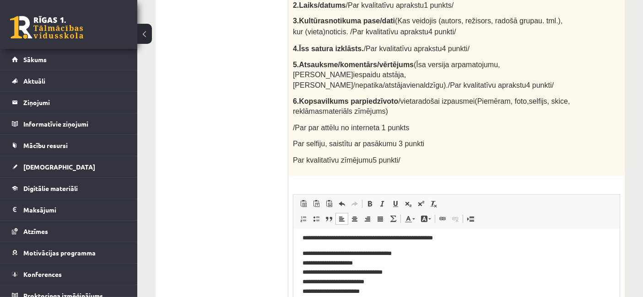
scroll to position [99, 0]
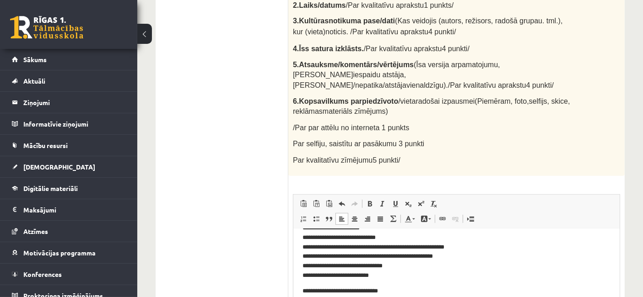
click at [302, 291] on p "**********" at bounding box center [452, 292] width 300 height 10
click at [303, 291] on p "**********" at bounding box center [452, 292] width 300 height 10
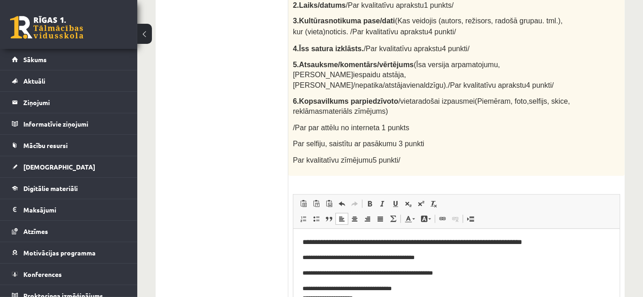
scroll to position [0, 0]
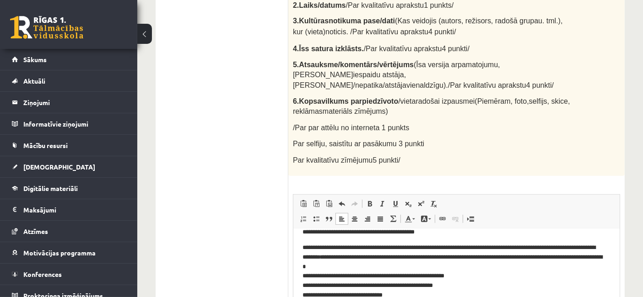
scroll to position [39, 0]
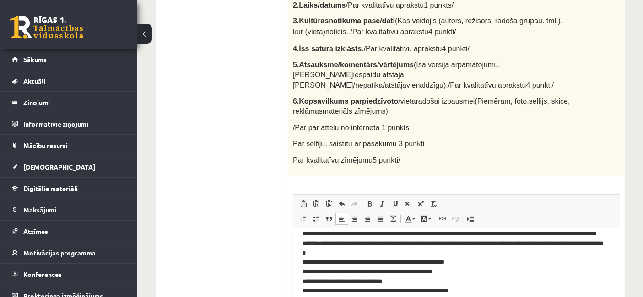
click at [304, 262] on p "**********" at bounding box center [452, 263] width 300 height 67
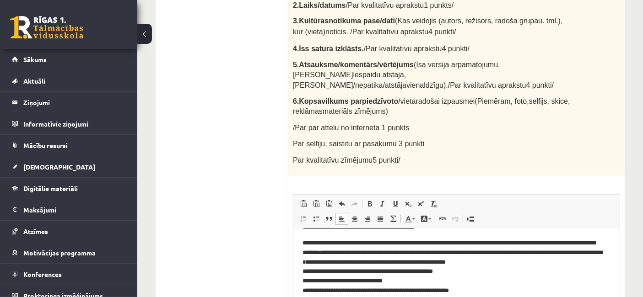
scroll to position [30, 0]
click at [306, 271] on p "**********" at bounding box center [452, 267] width 300 height 57
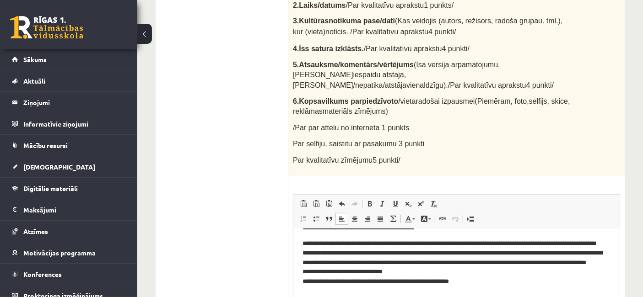
click at [304, 281] on p "**********" at bounding box center [452, 267] width 300 height 57
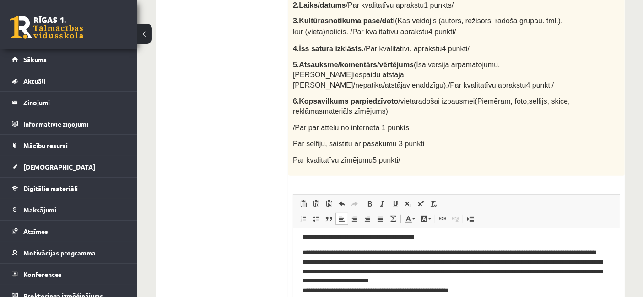
click at [303, 294] on p "**********" at bounding box center [452, 272] width 300 height 48
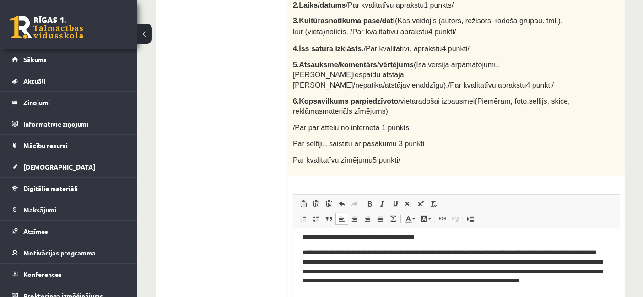
click at [436, 294] on p "**********" at bounding box center [452, 272] width 300 height 48
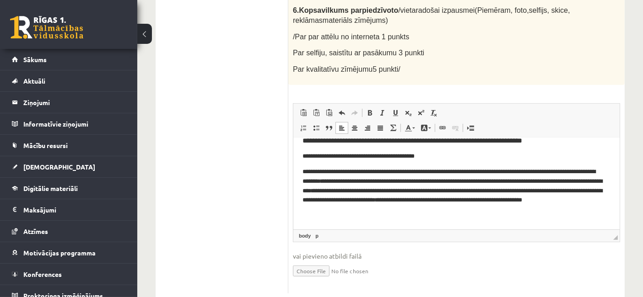
scroll to position [0, 0]
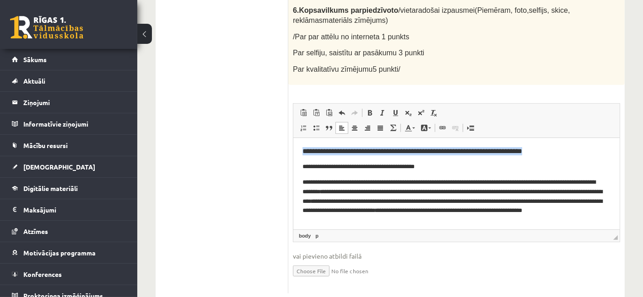
drag, startPoint x: 302, startPoint y: 152, endPoint x: 563, endPoint y: 153, distance: 261.6
click at [562, 153] on h3 "**********" at bounding box center [452, 151] width 300 height 8
copy h3 "**********"
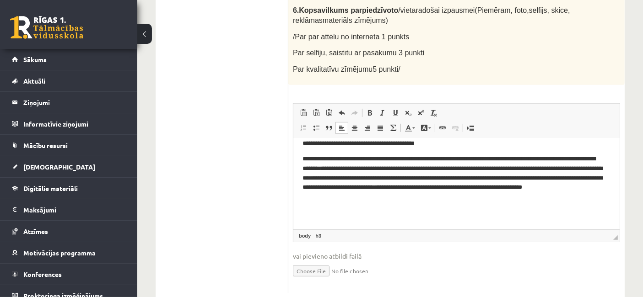
scroll to position [36, 0]
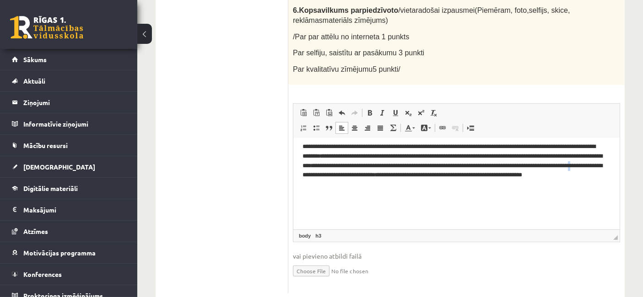
click at [438, 178] on p "**********" at bounding box center [452, 166] width 300 height 48
click at [441, 188] on p "**********" at bounding box center [452, 166] width 300 height 48
click at [494, 204] on p "**********" at bounding box center [452, 201] width 300 height 10
click at [523, 203] on p "**********" at bounding box center [452, 201] width 300 height 10
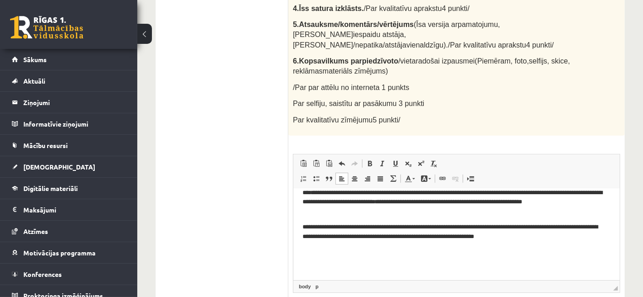
scroll to position [61, 0]
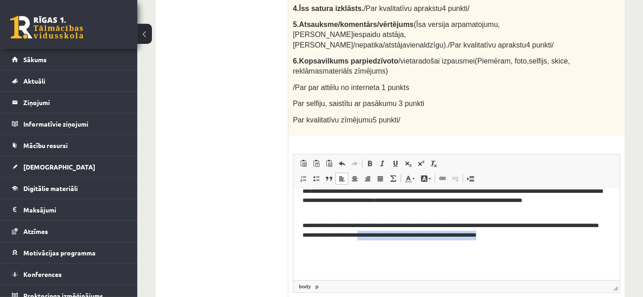
drag, startPoint x: 572, startPoint y: 237, endPoint x: 425, endPoint y: 237, distance: 147.3
click at [425, 237] on p "**********" at bounding box center [452, 230] width 300 height 19
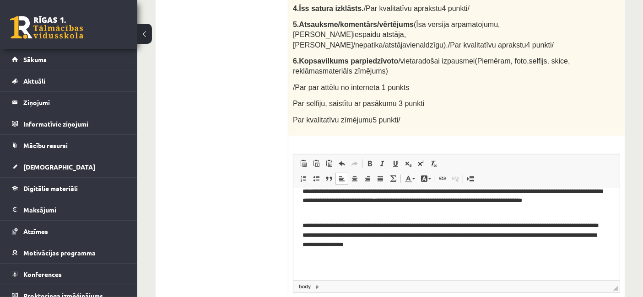
click at [445, 247] on p "**********" at bounding box center [452, 235] width 300 height 28
click at [423, 246] on p "**********" at bounding box center [452, 235] width 300 height 28
click at [480, 243] on p "**********" at bounding box center [452, 235] width 300 height 28
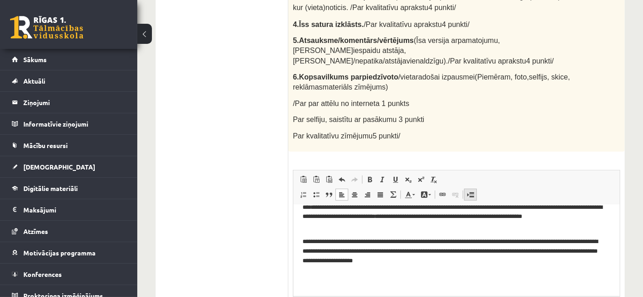
scroll to position [311, 0]
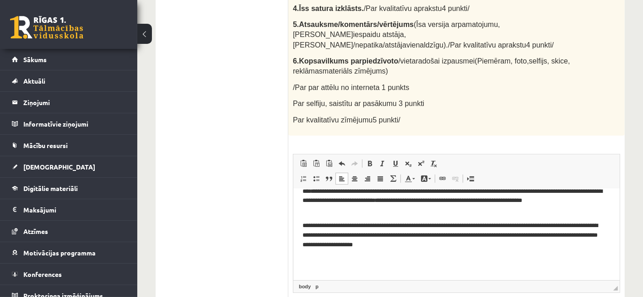
click at [330, 234] on p "**********" at bounding box center [452, 235] width 300 height 28
click at [480, 246] on p "**********" at bounding box center [452, 235] width 300 height 28
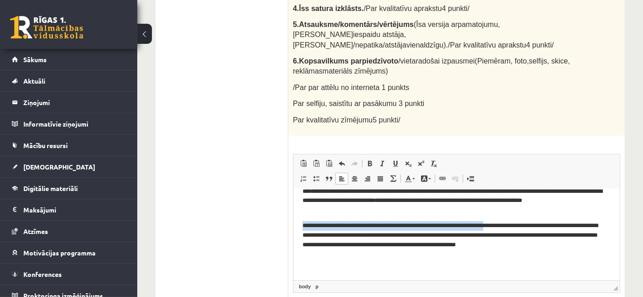
drag, startPoint x: 296, startPoint y: 223, endPoint x: 521, endPoint y: 226, distance: 224.6
click at [521, 226] on html "**********" at bounding box center [456, 209] width 326 height 162
copy p "**********"
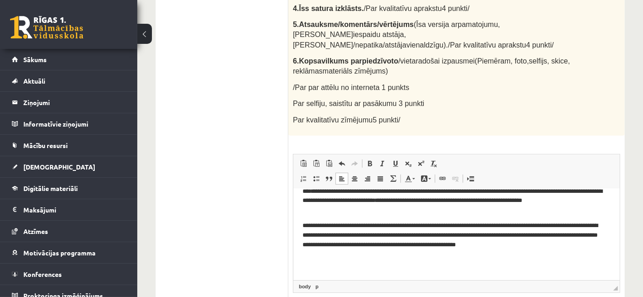
drag, startPoint x: 426, startPoint y: 236, endPoint x: 441, endPoint y: 248, distance: 19.3
click at [426, 236] on p "**********" at bounding box center [452, 235] width 300 height 28
drag, startPoint x: 439, startPoint y: 236, endPoint x: 424, endPoint y: 234, distance: 14.9
click at [424, 234] on p "**********" at bounding box center [452, 235] width 300 height 28
drag, startPoint x: 495, startPoint y: 236, endPoint x: 425, endPoint y: 234, distance: 70.0
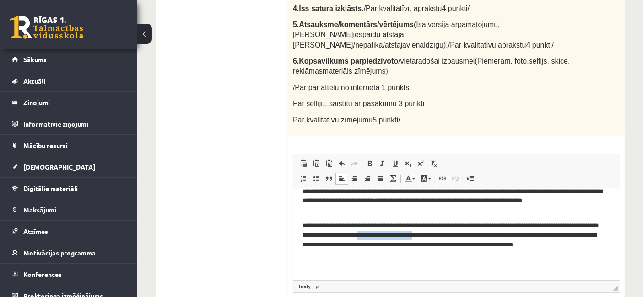
click at [425, 234] on p "**********" at bounding box center [452, 240] width 300 height 38
click at [597, 246] on p "**********" at bounding box center [452, 235] width 300 height 28
drag, startPoint x: 596, startPoint y: 247, endPoint x: 588, endPoint y: 245, distance: 8.0
click at [588, 245] on p "**********" at bounding box center [452, 235] width 300 height 28
drag, startPoint x: 478, startPoint y: 246, endPoint x: 480, endPoint y: 251, distance: 5.5
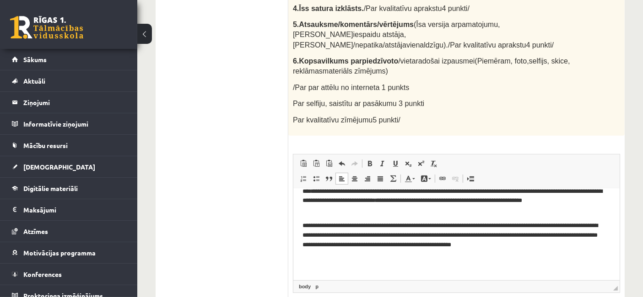
click at [478, 246] on p "**********" at bounding box center [452, 235] width 300 height 28
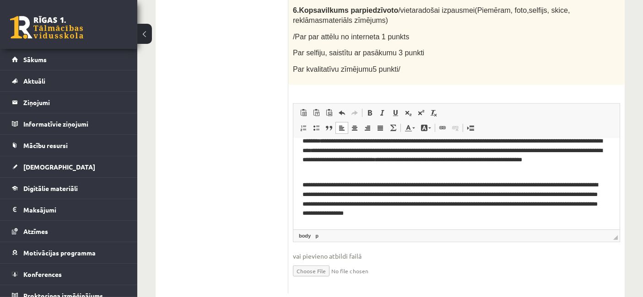
scroll to position [80, 0]
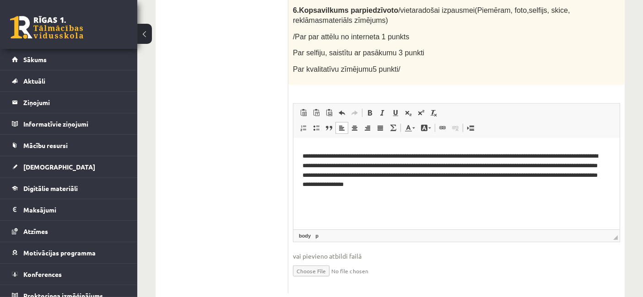
click at [533, 188] on p "**********" at bounding box center [452, 171] width 300 height 38
click at [419, 186] on p "**********" at bounding box center [452, 171] width 300 height 38
click at [465, 194] on p "**********" at bounding box center [452, 176] width 300 height 48
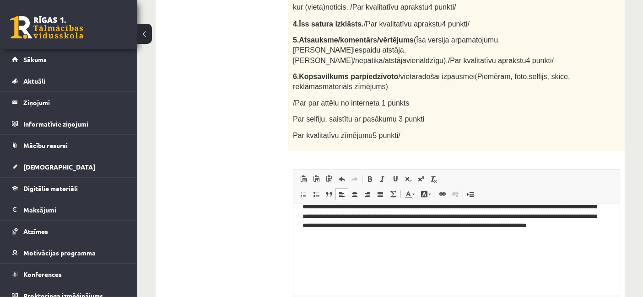
scroll to position [311, 0]
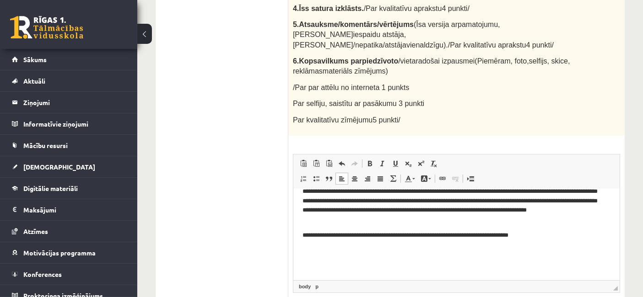
click at [500, 235] on p "**********" at bounding box center [452, 236] width 300 height 10
click at [540, 236] on p "**********" at bounding box center [452, 236] width 300 height 10
click at [550, 237] on p "**********" at bounding box center [452, 236] width 300 height 10
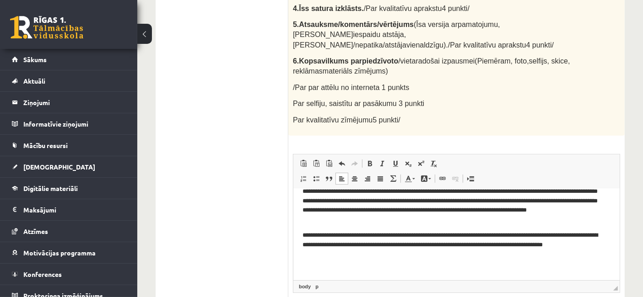
click at [320, 257] on p "**********" at bounding box center [452, 245] width 300 height 28
click at [357, 252] on p "**********" at bounding box center [452, 245] width 300 height 28
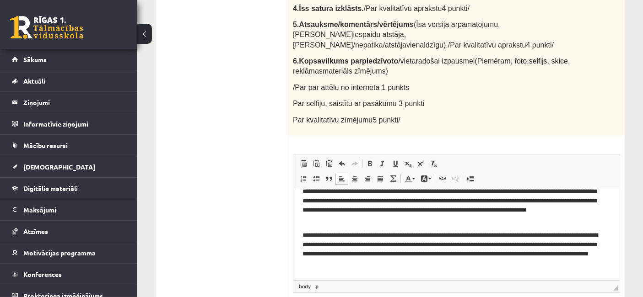
click at [457, 236] on p "**********" at bounding box center [452, 250] width 300 height 38
click at [446, 261] on p "**********" at bounding box center [452, 250] width 300 height 38
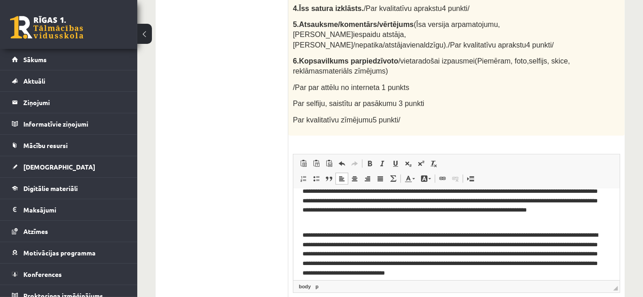
click at [426, 264] on p "**********" at bounding box center [452, 255] width 300 height 48
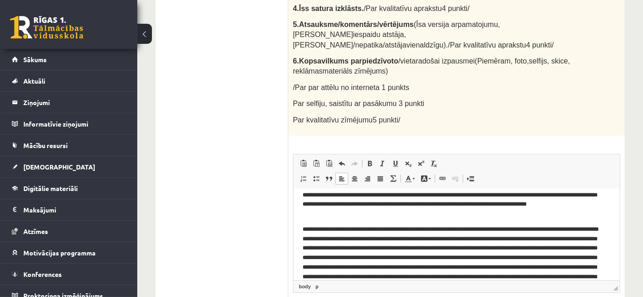
drag, startPoint x: 362, startPoint y: 279, endPoint x: 657, endPoint y: 447, distance: 339.2
click at [362, 279] on p "**********" at bounding box center [452, 263] width 300 height 76
click at [533, 278] on p "**********" at bounding box center [452, 263] width 300 height 76
click at [594, 277] on p "**********" at bounding box center [452, 263] width 300 height 76
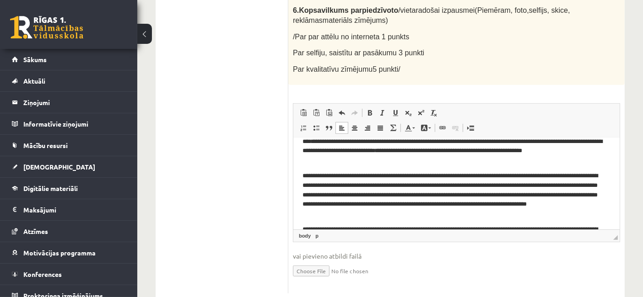
scroll to position [181, 0]
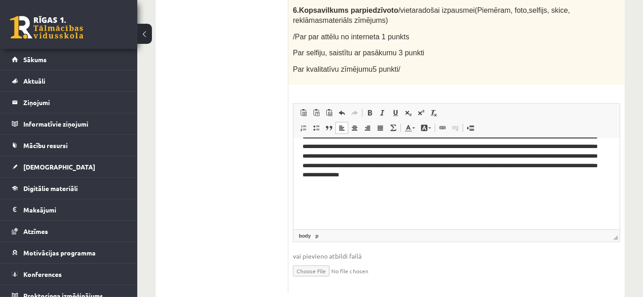
click at [416, 186] on p "**********" at bounding box center [452, 147] width 300 height 86
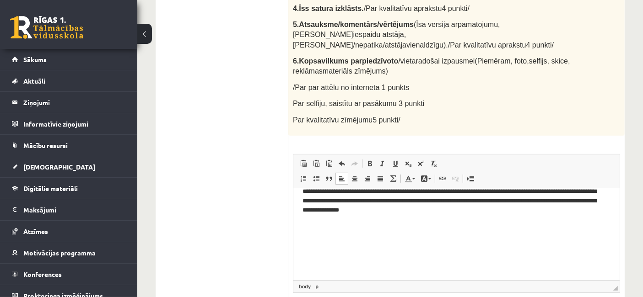
scroll to position [362, 0]
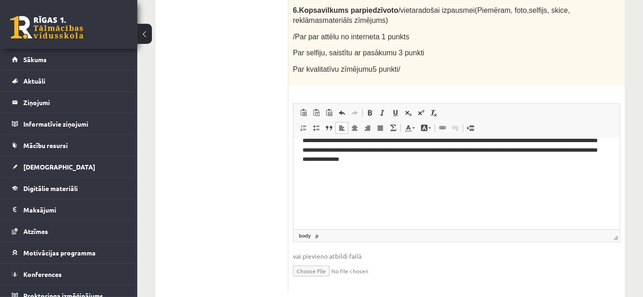
click at [316, 261] on input "file" at bounding box center [456, 270] width 327 height 19
click at [304, 261] on input "file" at bounding box center [456, 270] width 327 height 19
click at [306, 261] on input "file" at bounding box center [456, 270] width 327 height 19
click at [310, 261] on input "file" at bounding box center [456, 270] width 327 height 19
type input "**********"
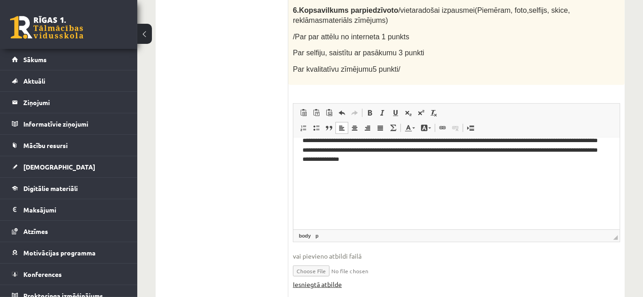
click at [325, 280] on link "Iesniegtā atbilde" at bounding box center [317, 285] width 49 height 10
click at [342, 261] on input "file" at bounding box center [456, 270] width 327 height 19
click at [313, 261] on input "file" at bounding box center [456, 270] width 327 height 19
type input "**********"
click at [323, 280] on link "Iesniegtā atbilde" at bounding box center [317, 285] width 49 height 10
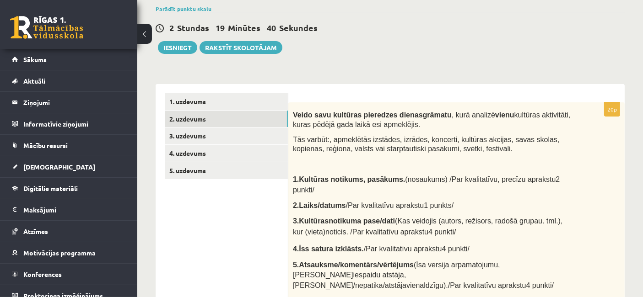
scroll to position [57, 0]
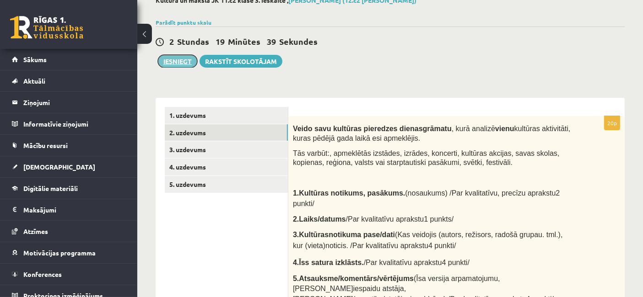
click at [186, 61] on button "Iesniegt" at bounding box center [177, 61] width 39 height 13
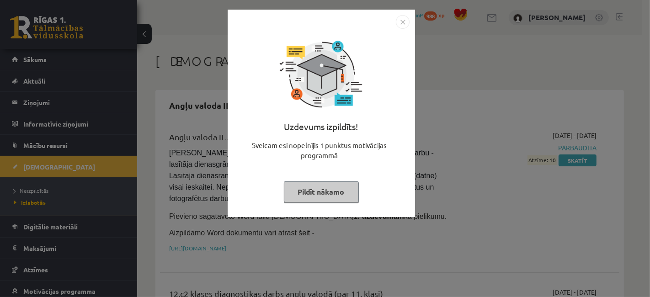
click at [311, 194] on button "Pildīt nākamo" at bounding box center [321, 192] width 75 height 21
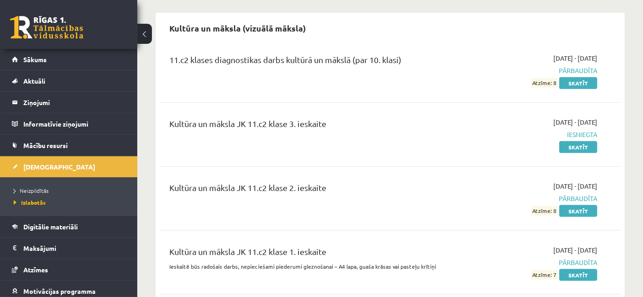
scroll to position [1118, 0]
